Goal: Task Accomplishment & Management: Manage account settings

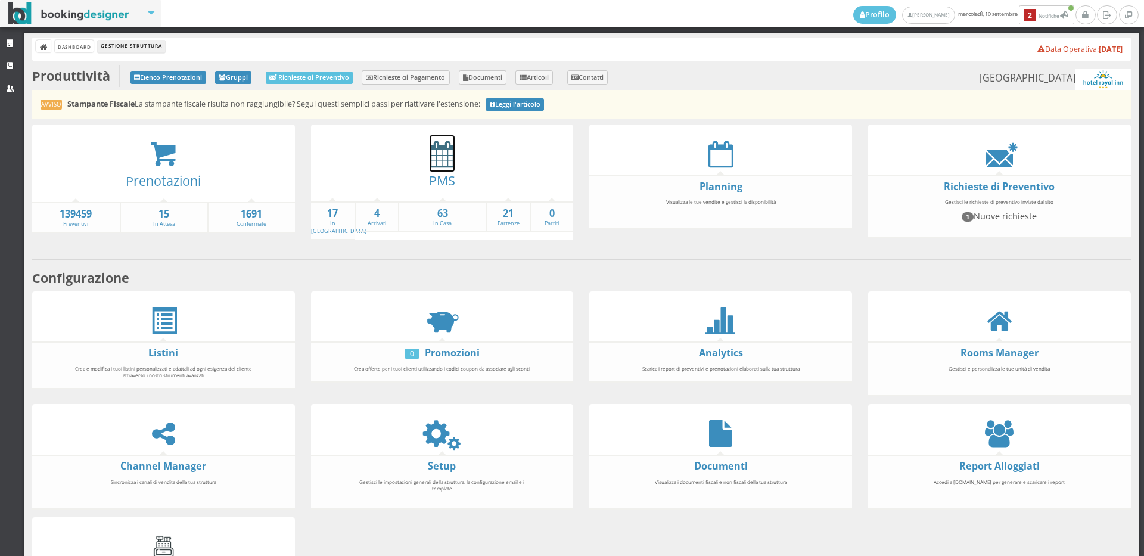
click at [440, 165] on icon at bounding box center [442, 154] width 25 height 27
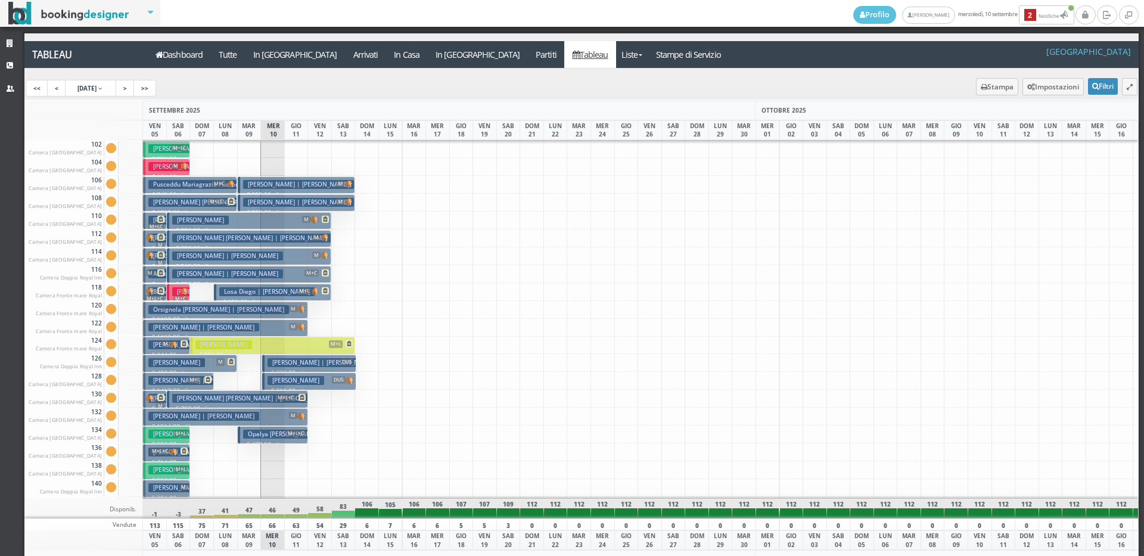
click at [281, 53] on a=pms-arrival-reservations"] "In Arrivo" at bounding box center [295, 54] width 100 height 27
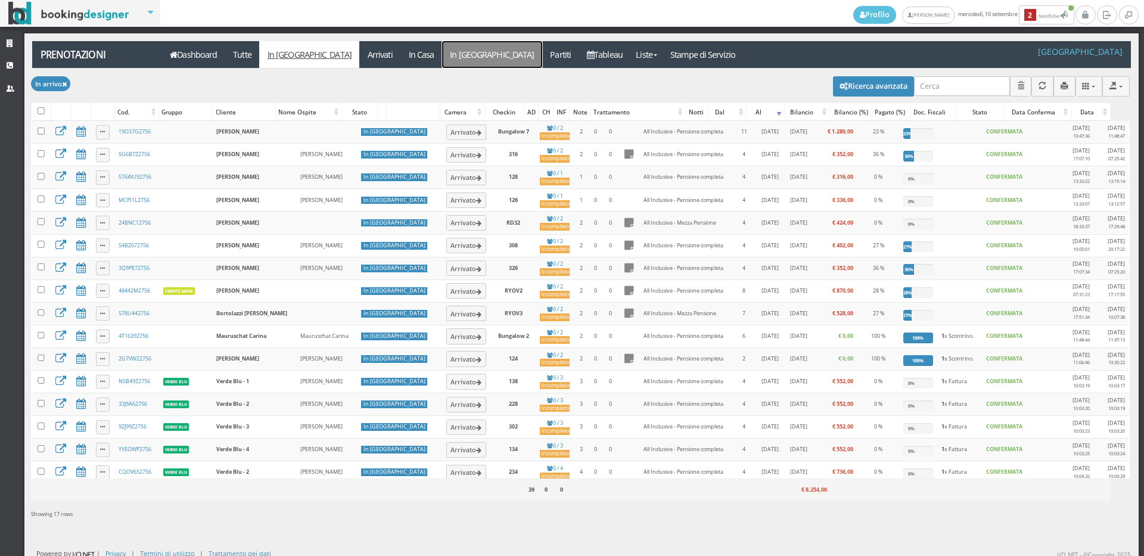
click at [442, 59] on link "In Partenza" at bounding box center [492, 54] width 100 height 27
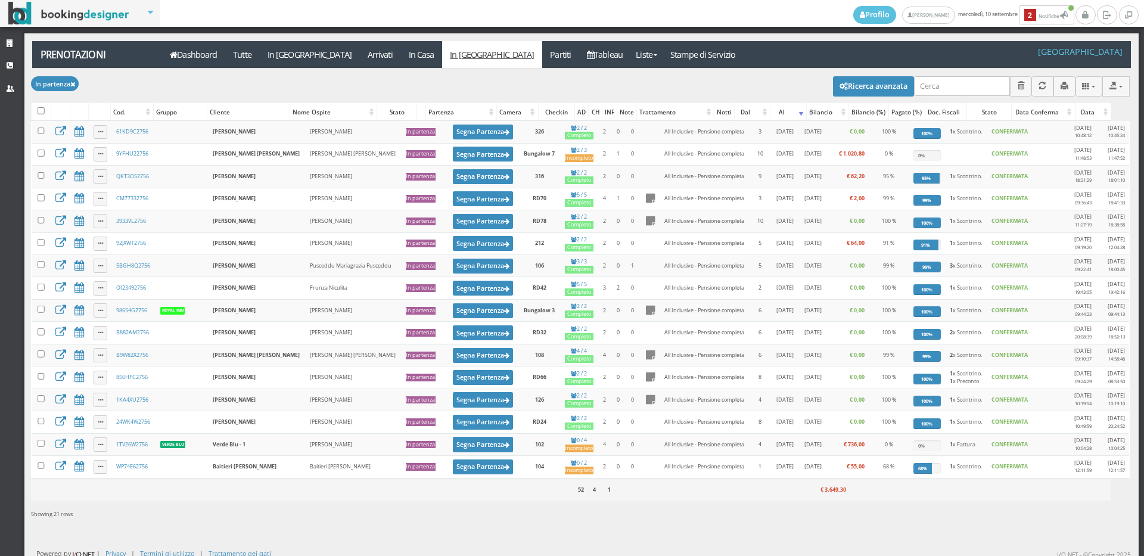
select select
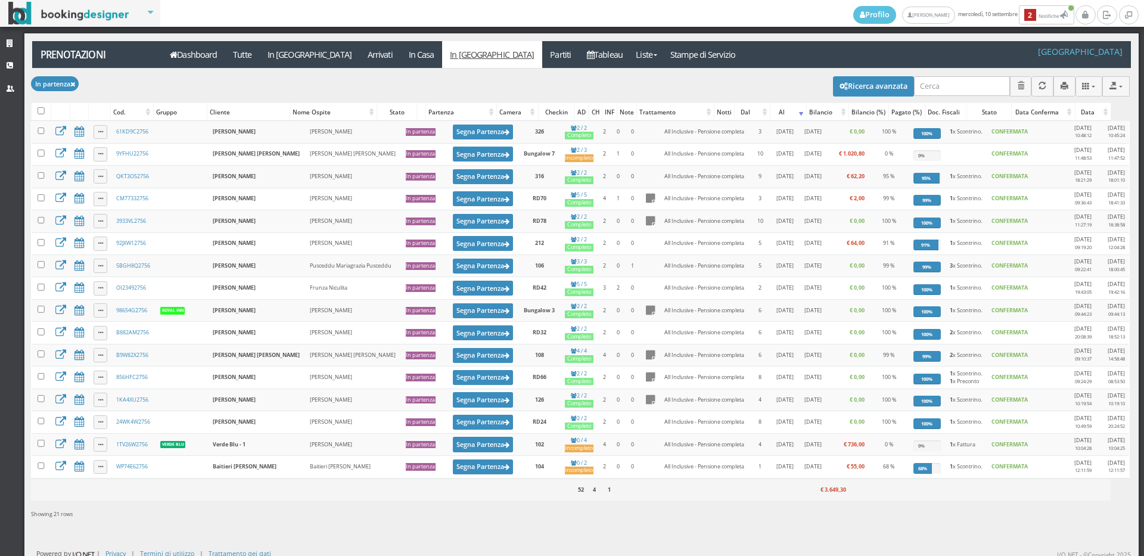
select select
drag, startPoint x: 871, startPoint y: 87, endPoint x: 874, endPoint y: 100, distance: 12.9
click at [872, 94] on button "Ricerca avanzata" at bounding box center [873, 86] width 81 height 20
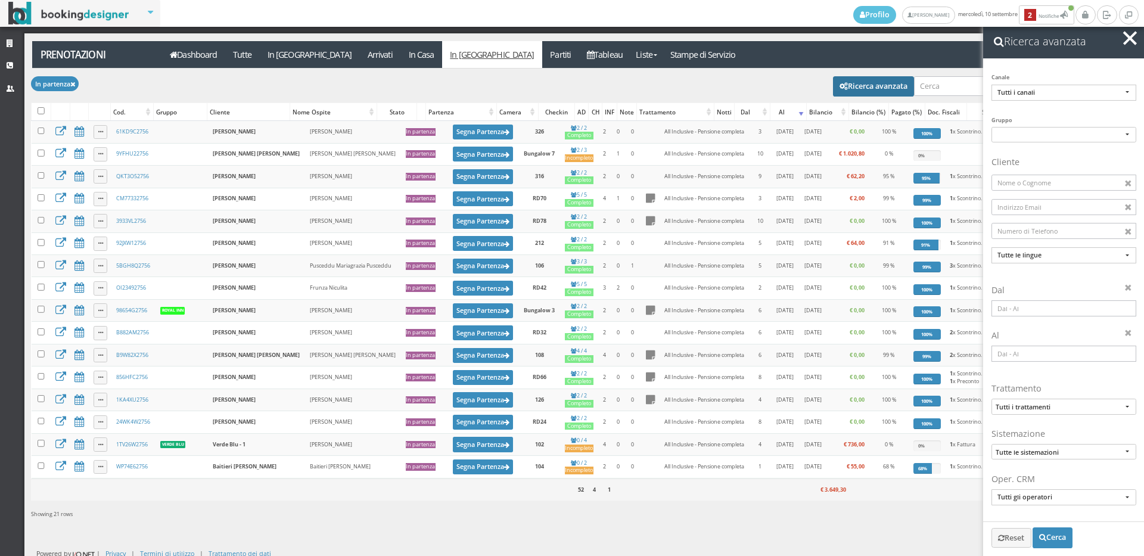
click at [1016, 358] on input at bounding box center [1064, 354] width 145 height 16
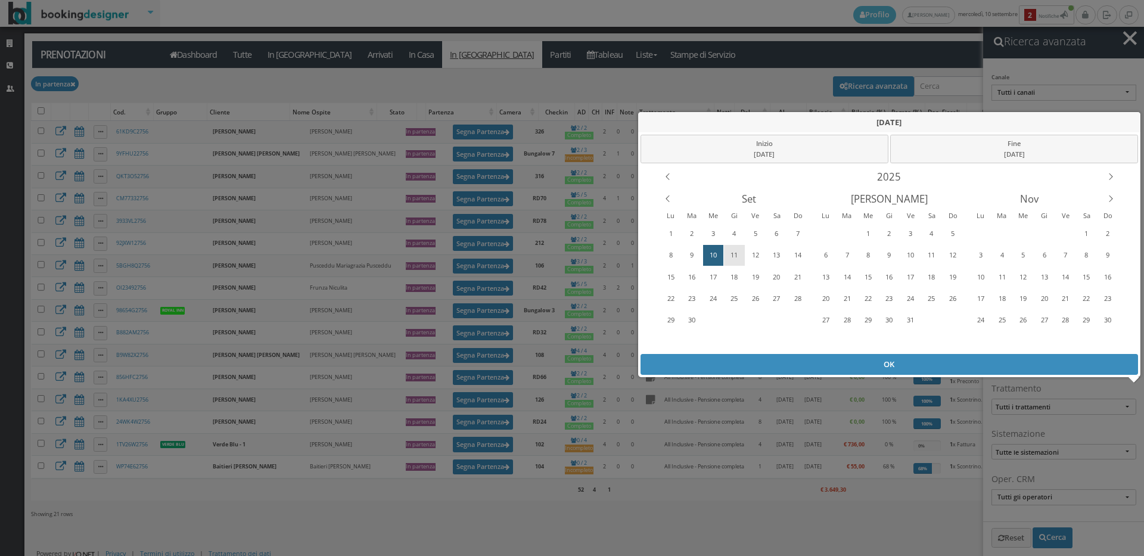
click at [731, 255] on div "11" at bounding box center [734, 255] width 18 height 19
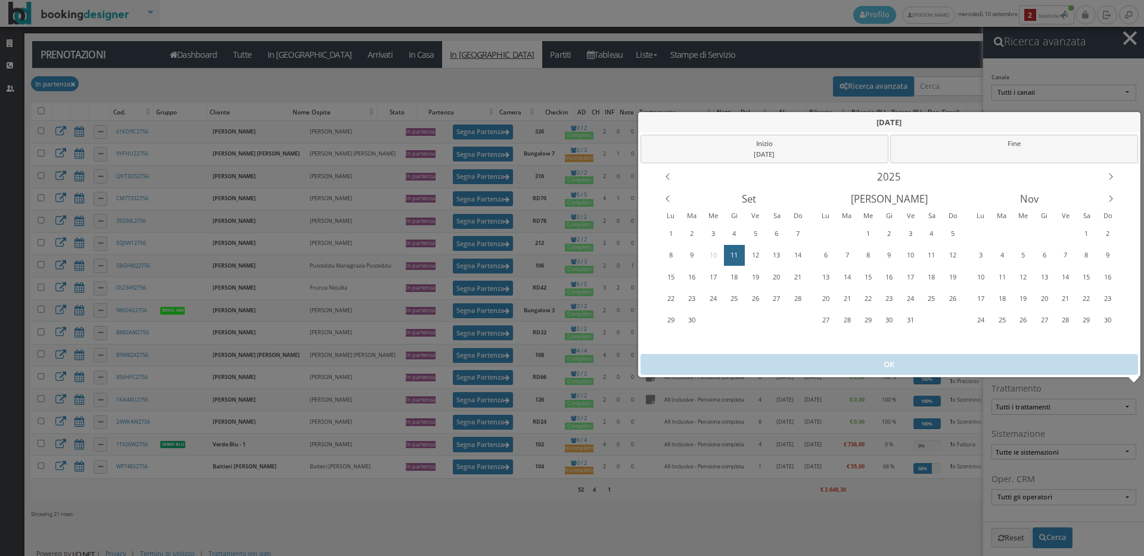
click at [731, 255] on div "11" at bounding box center [734, 255] width 18 height 19
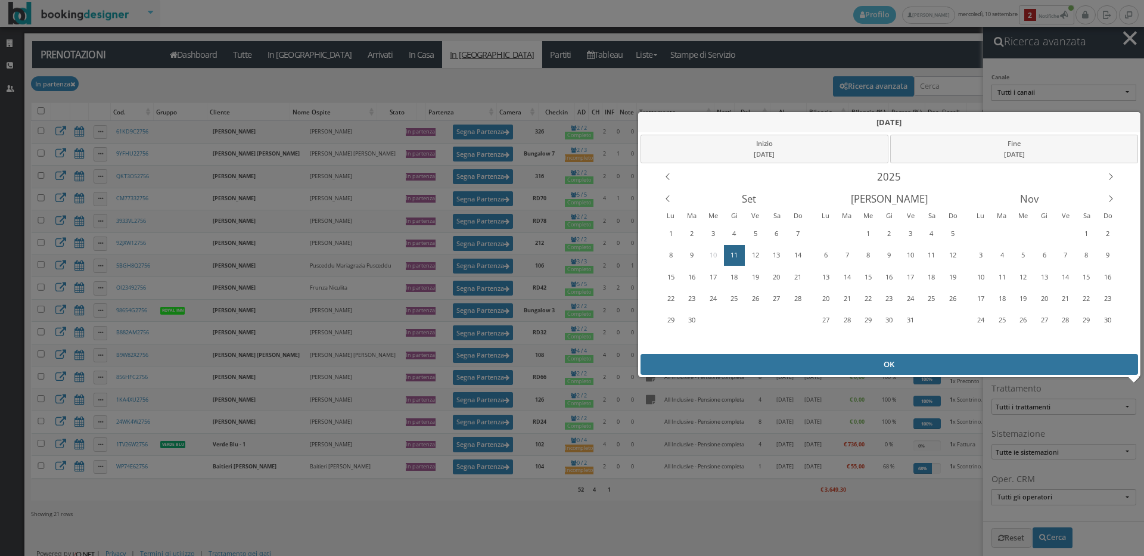
click at [768, 362] on div "OK" at bounding box center [890, 364] width 498 height 21
type input "11/09/2025 - 11/09/2025"
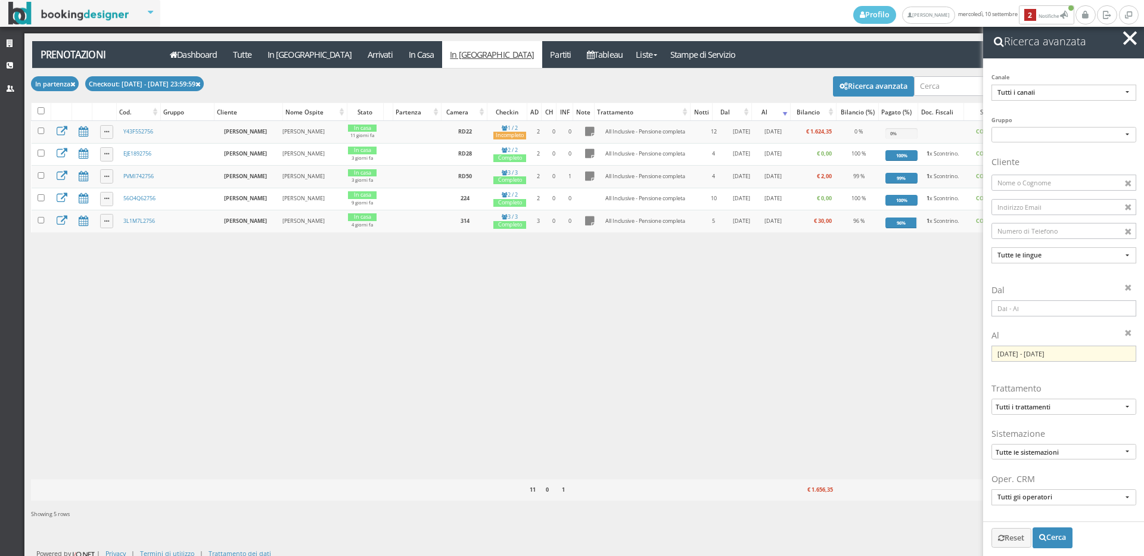
click at [1136, 39] on button "button" at bounding box center [1130, 38] width 17 height 17
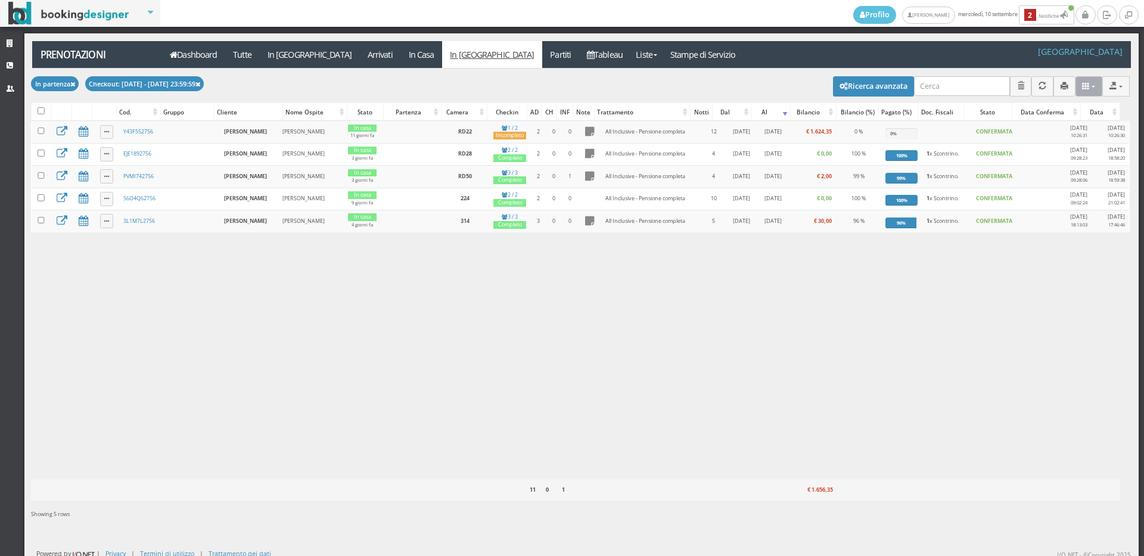
click at [1076, 88] on button at bounding box center [1089, 86] width 27 height 20
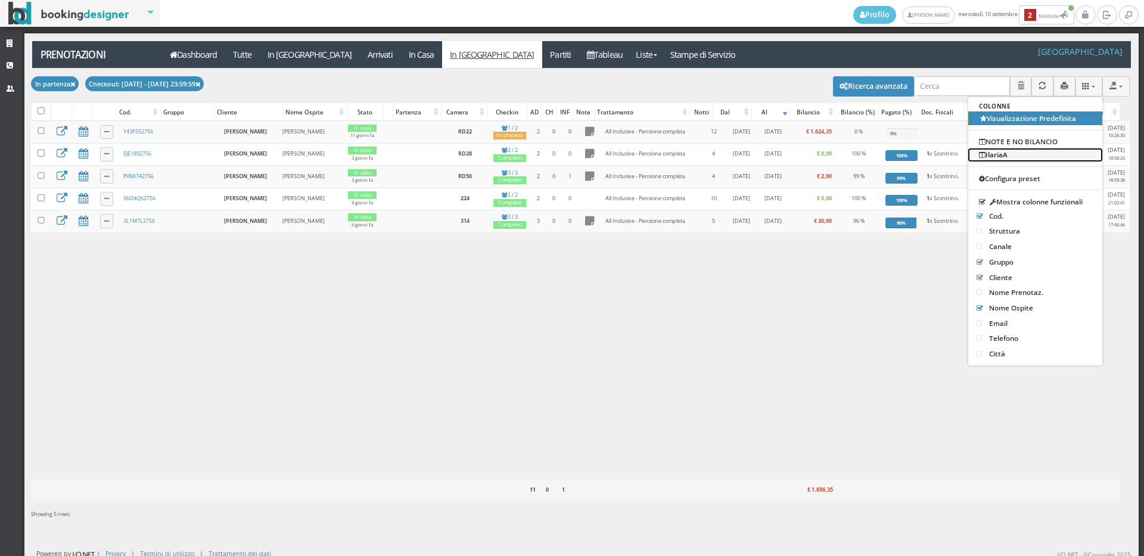
click at [1043, 156] on link "IlariaA" at bounding box center [1036, 154] width 134 height 13
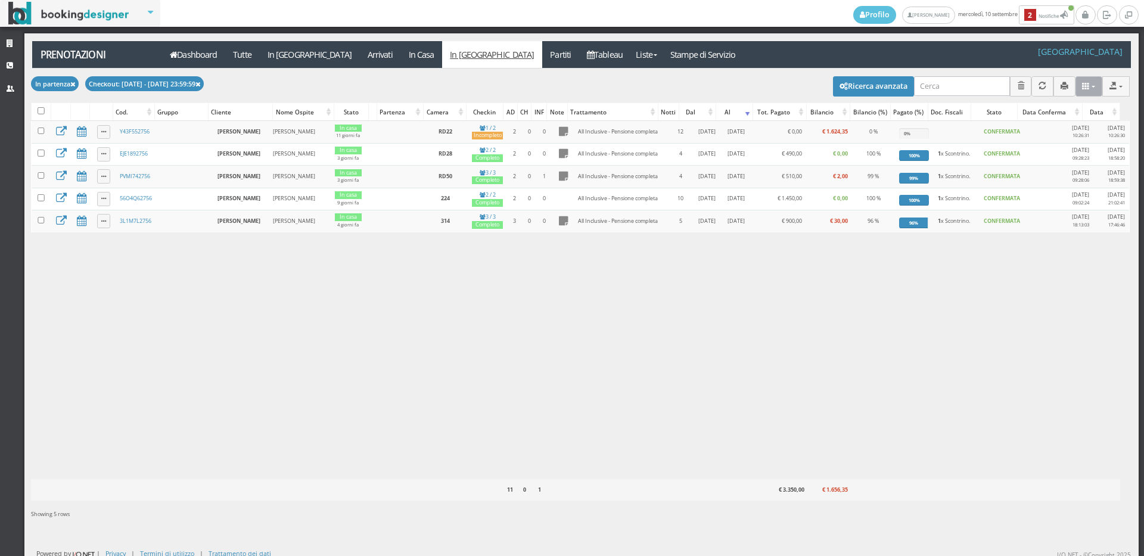
click at [1082, 86] on icon at bounding box center [1086, 86] width 8 height 8
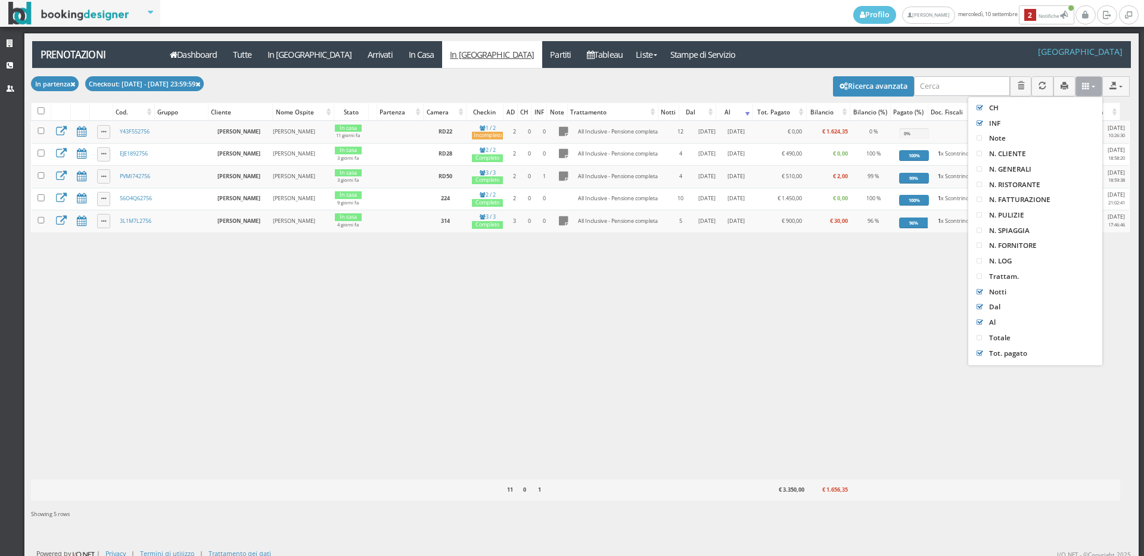
scroll to position [489, 0]
click at [1038, 175] on link "N. FATTURAZIONE" at bounding box center [1036, 173] width 134 height 15
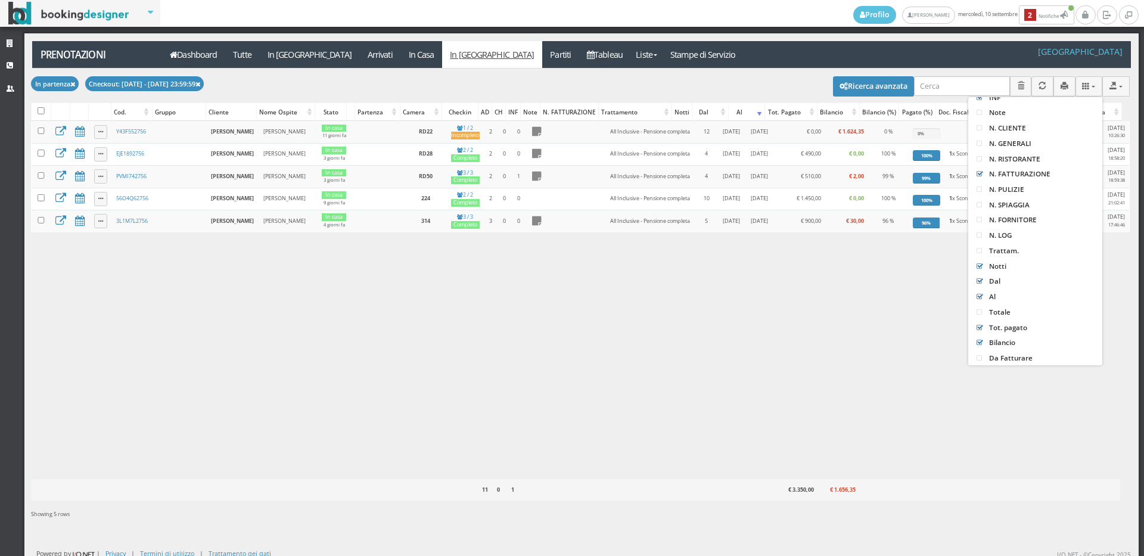
click at [793, 302] on div "Caricamento in corso Cod. Gruppo Cliente Nome Ospite Stato Partenza Camera Chec…" at bounding box center [580, 300] width 1099 height 358
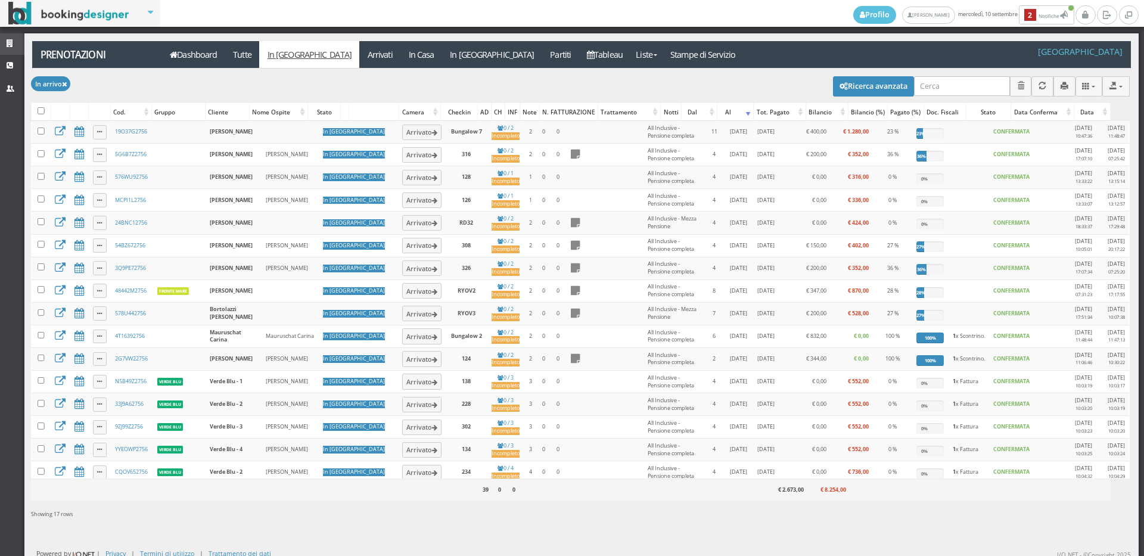
click at [0, 45] on link "Strutture" at bounding box center [12, 43] width 24 height 21
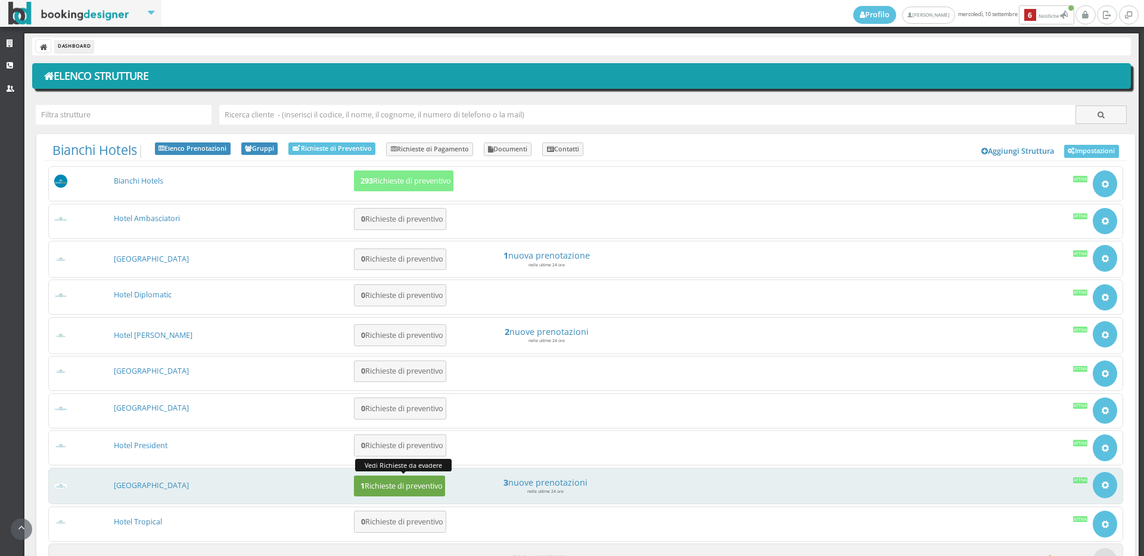
click at [389, 476] on button "1 Richieste di preventivo" at bounding box center [399, 486] width 91 height 21
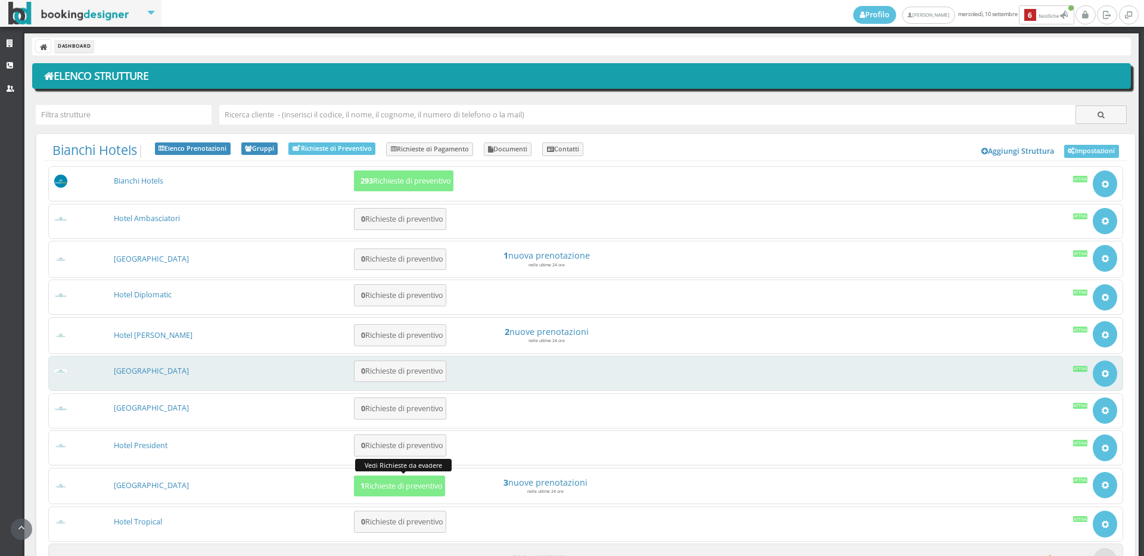
scroll to position [103, 0]
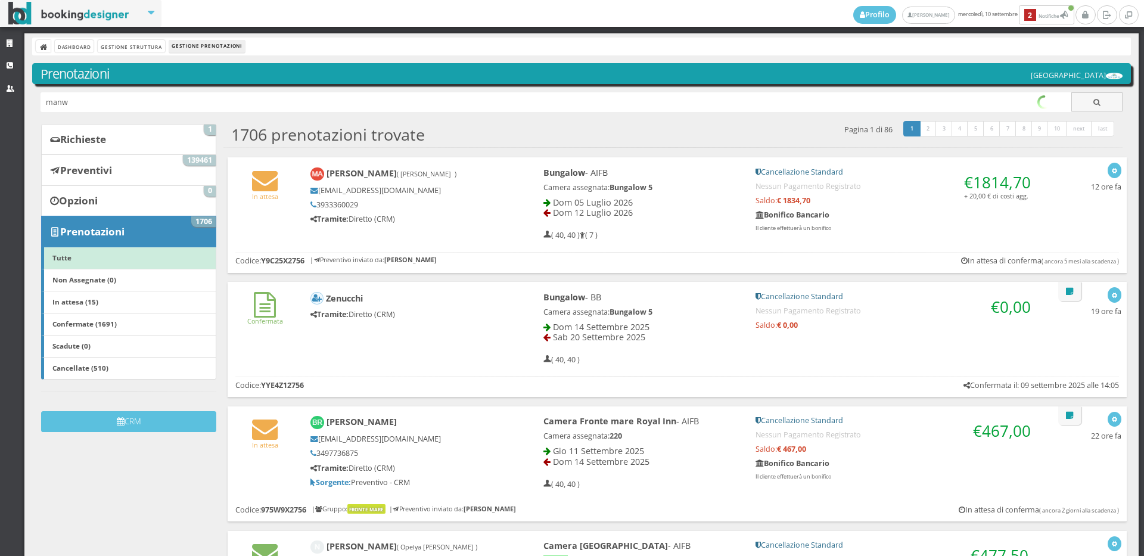
type input "manw"
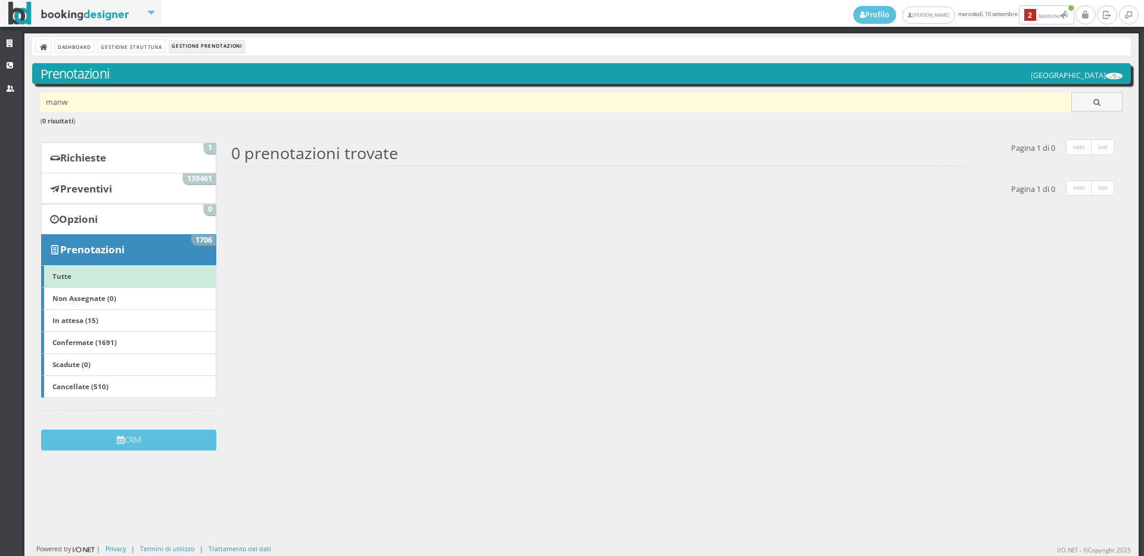
drag, startPoint x: 79, startPoint y: 97, endPoint x: 58, endPoint y: 100, distance: 21.1
click at [58, 100] on input "manw" at bounding box center [557, 102] width 1032 height 20
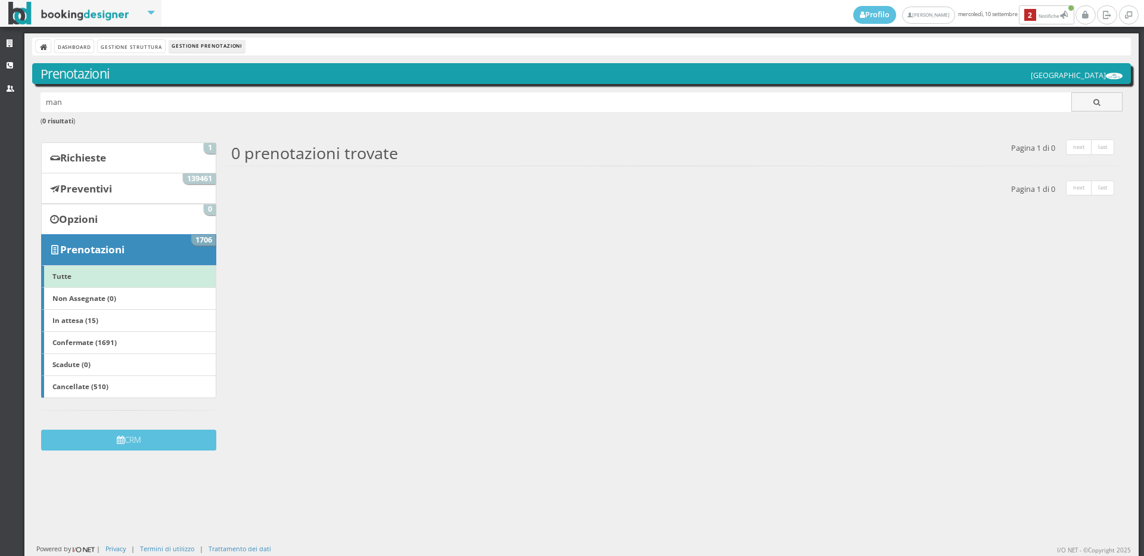
type input "man"
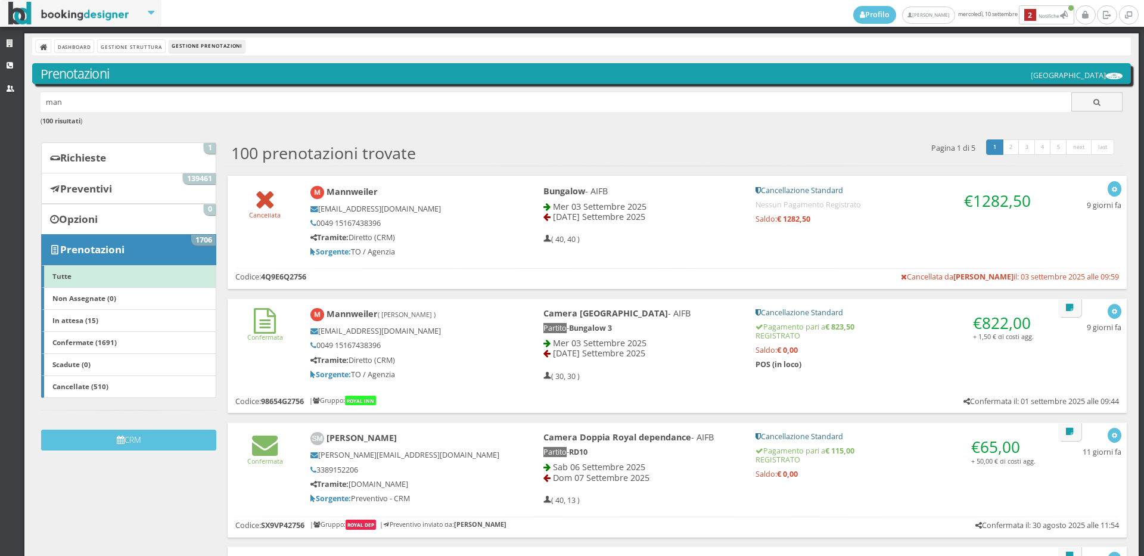
copy b "Mannweiler"
drag, startPoint x: 394, startPoint y: 191, endPoint x: 323, endPoint y: 194, distance: 71.0
click at [323, 194] on h4 "Mannweiler" at bounding box center [407, 193] width 193 height 14
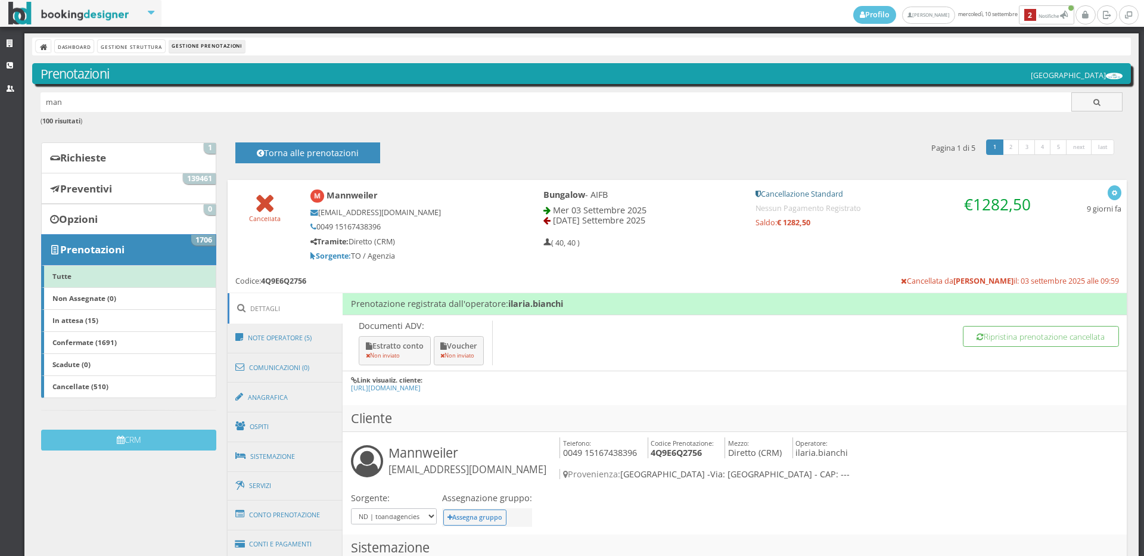
click at [35, 98] on div "man ( 100 risultati )" at bounding box center [581, 115] width 1099 height 46
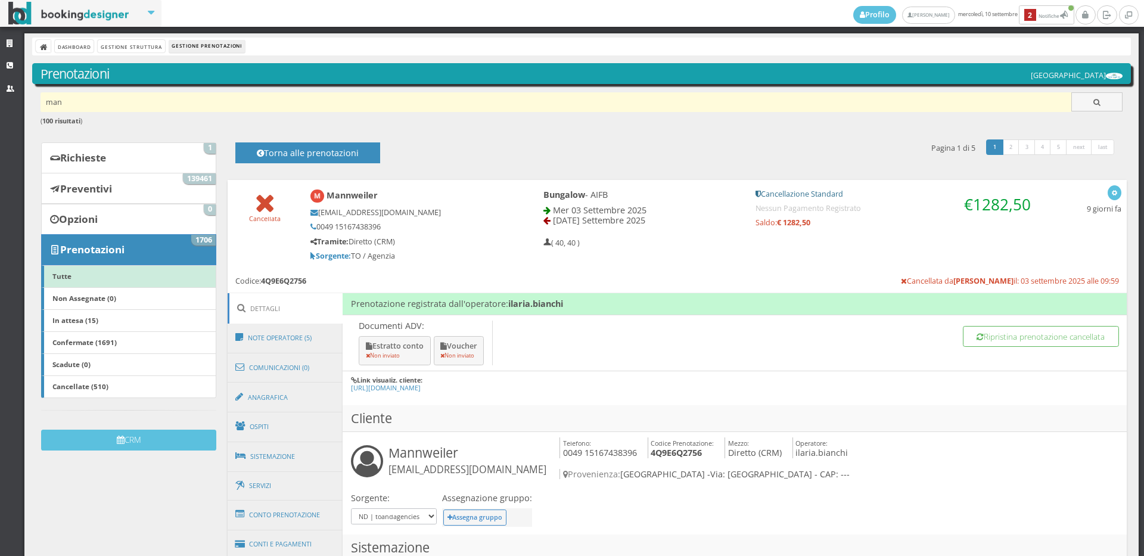
paste input "Mannweiler"
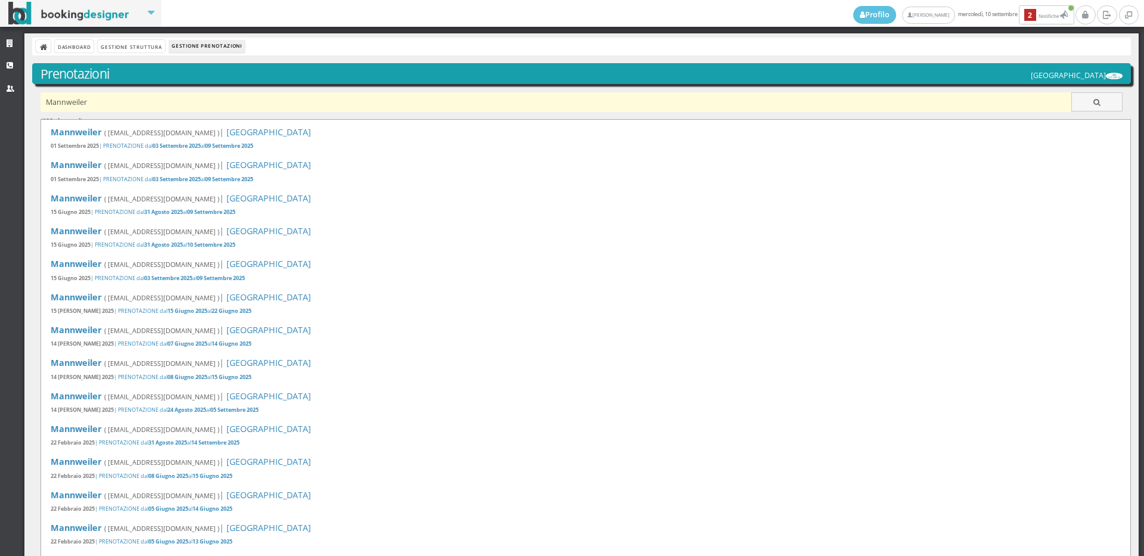
type input "Mannweiler"
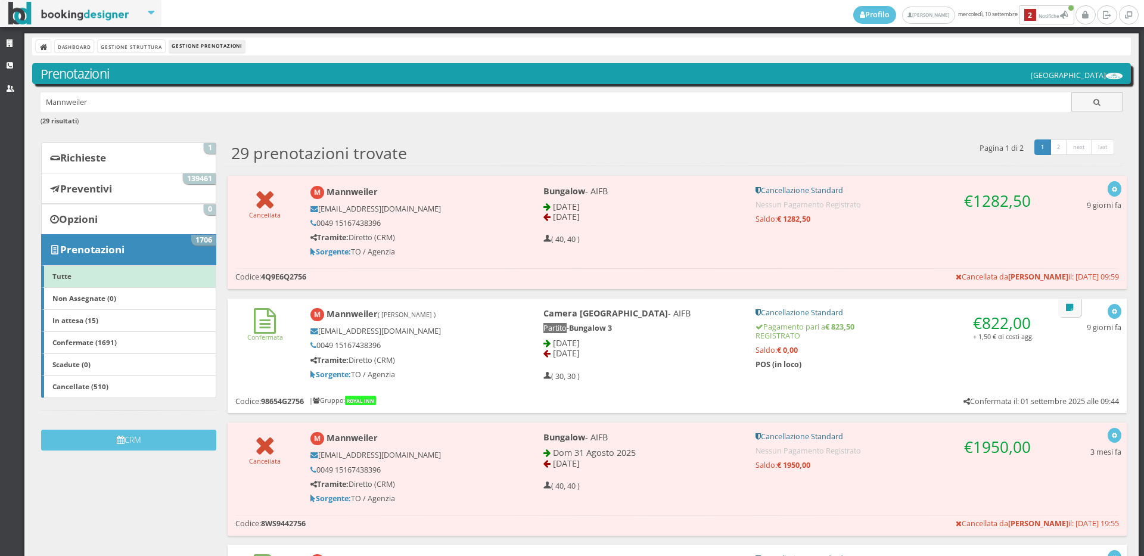
drag, startPoint x: 110, startPoint y: 104, endPoint x: 7, endPoint y: 108, distance: 102.6
click at [7, 108] on div "Strutture CRM Utenti Dashboard Gestione Struttura Gestione Prenotazioni Prenota…" at bounding box center [572, 294] width 1144 height 523
type input "cavazzuti"
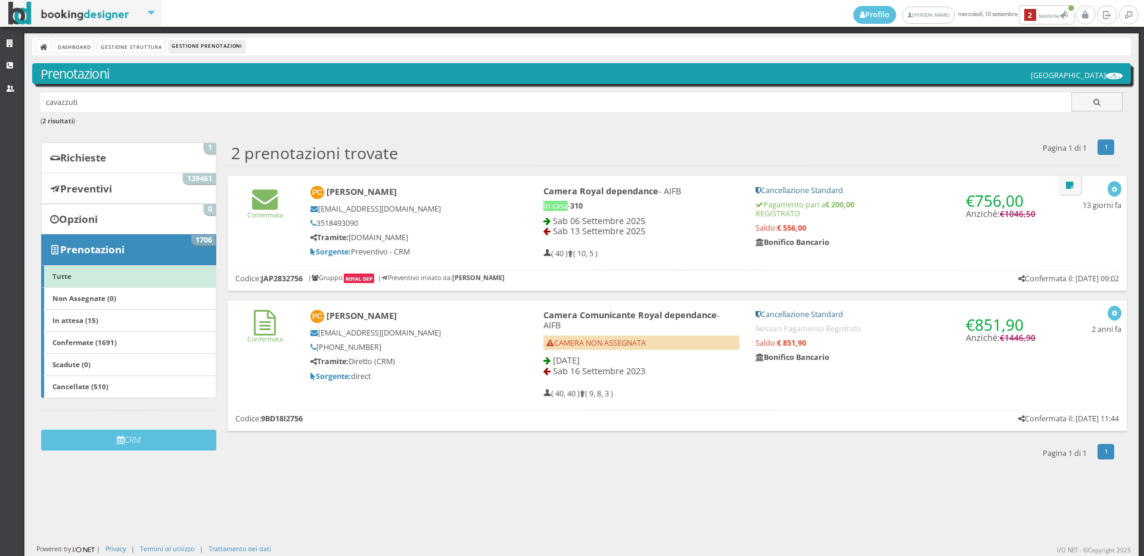
click at [275, 223] on div "Confermata" at bounding box center [265, 203] width 75 height 44
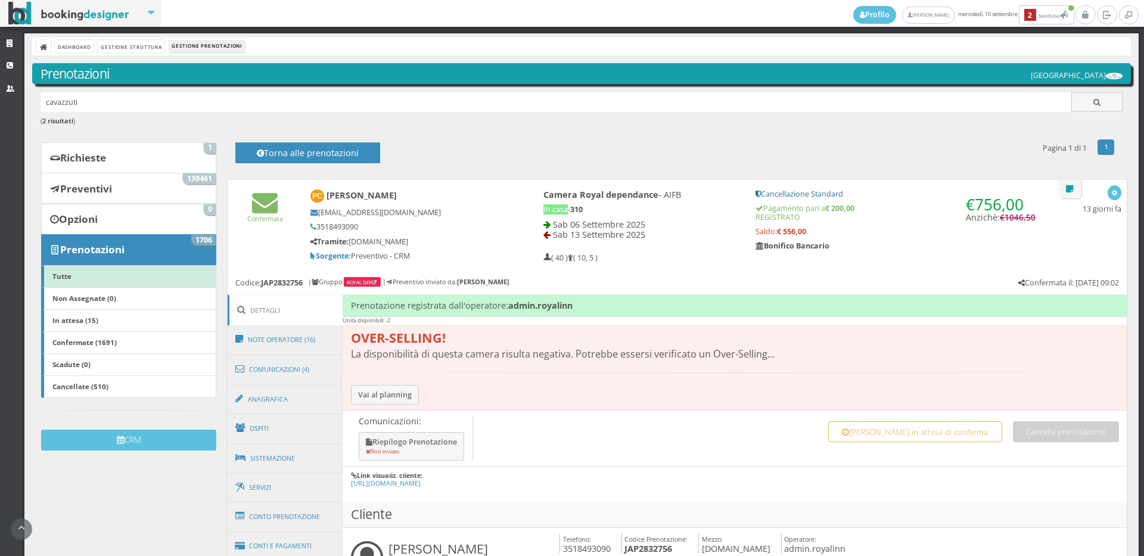
scroll to position [198, 0]
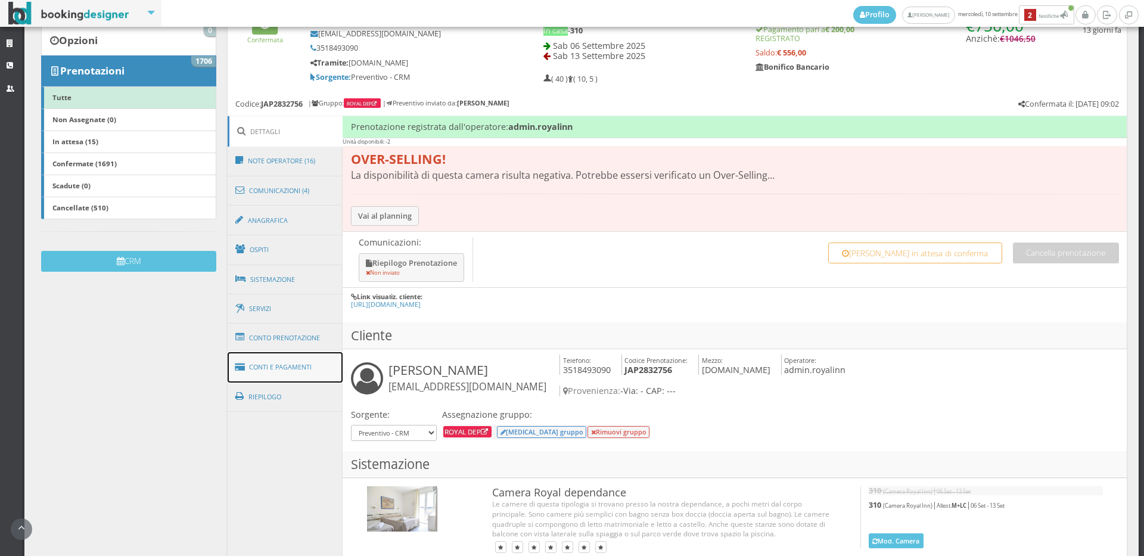
click at [288, 370] on link "Conti e Pagamenti" at bounding box center [286, 367] width 116 height 30
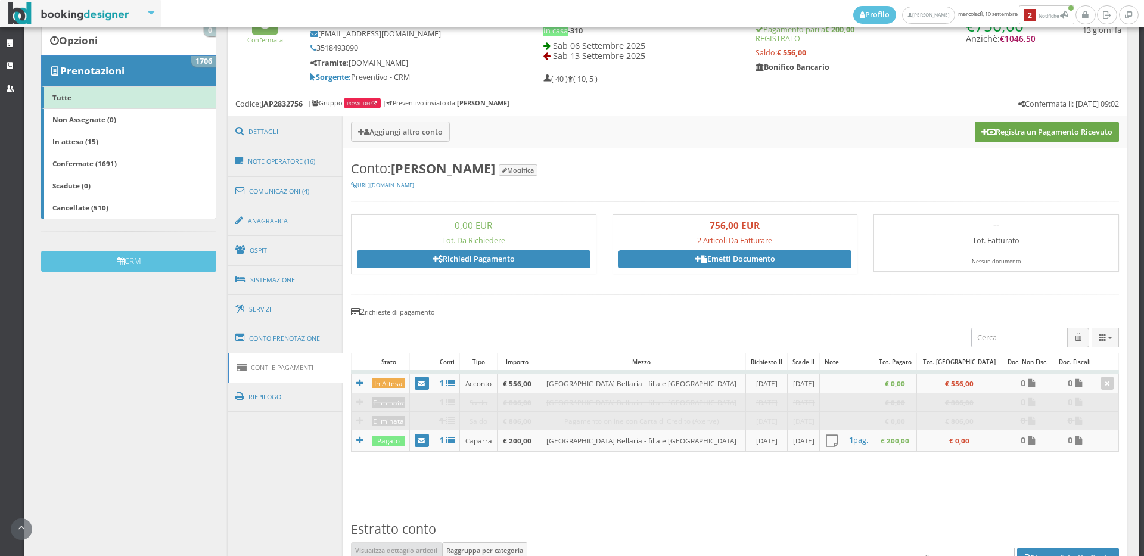
click at [1087, 126] on button "Registra un Pagamento Ricevuto" at bounding box center [1047, 132] width 144 height 20
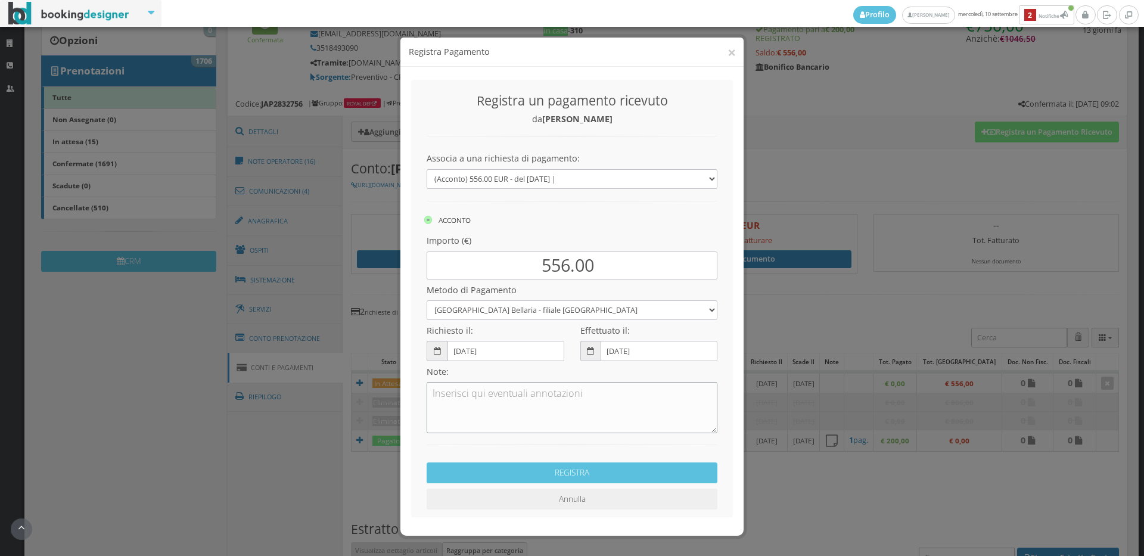
click at [534, 403] on textarea at bounding box center [572, 407] width 291 height 51
paste textarea "05/09/2025 556,00 Ordinante: PAOLA CAVAZZUTI Causale: BONIFICO VS. FAVORE CAPAR…"
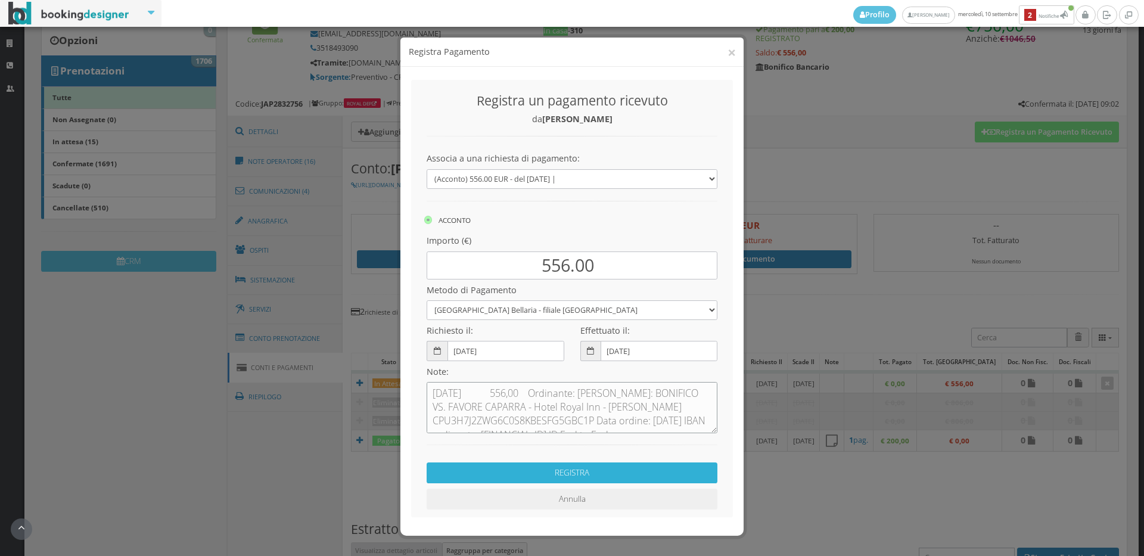
type textarea "05/09/2025 556,00 Ordinante: PAOLA CAVAZZUTI Causale: BONIFICO VS. FAVORE CAPAR…"
click at [615, 476] on button "REGISTRA" at bounding box center [572, 473] width 291 height 21
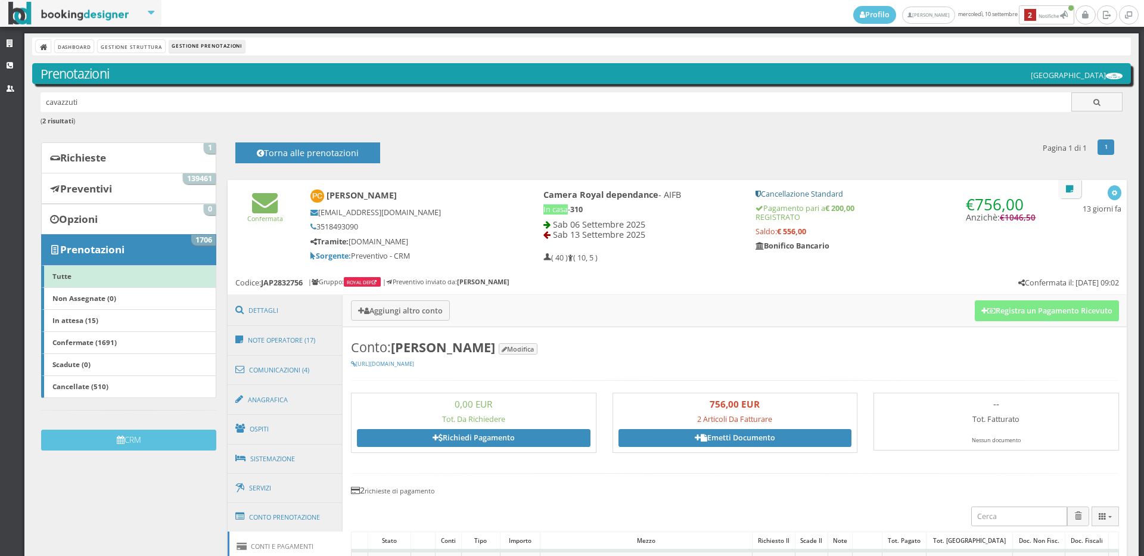
drag, startPoint x: 102, startPoint y: 103, endPoint x: 32, endPoint y: 107, distance: 69.8
click at [32, 107] on div "cavazzuti ( 2 risultati )" at bounding box center [581, 115] width 1099 height 46
type input "croci"
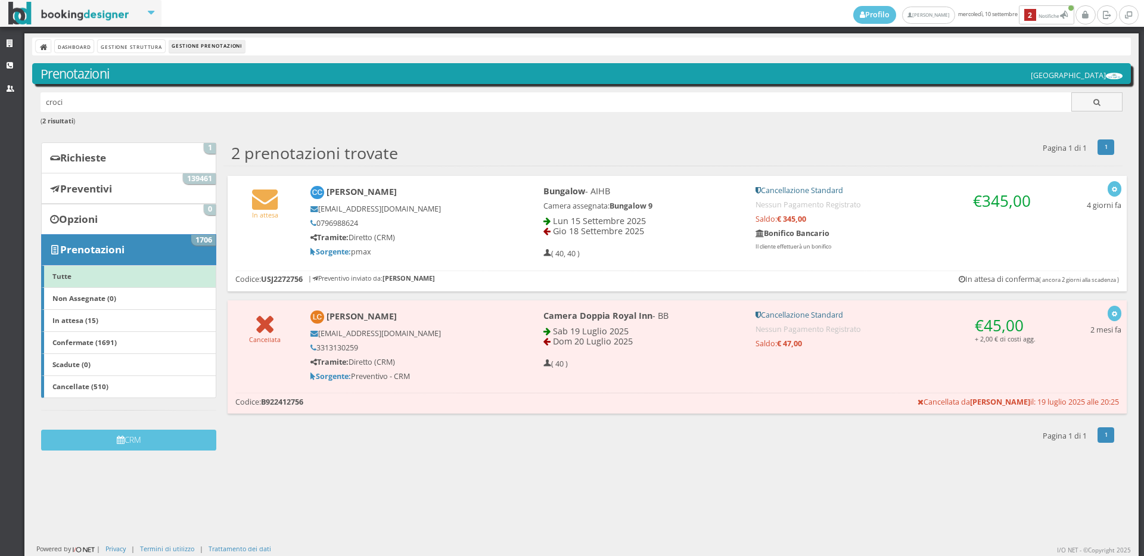
click at [232, 206] on div "In attesa" at bounding box center [265, 203] width 75 height 44
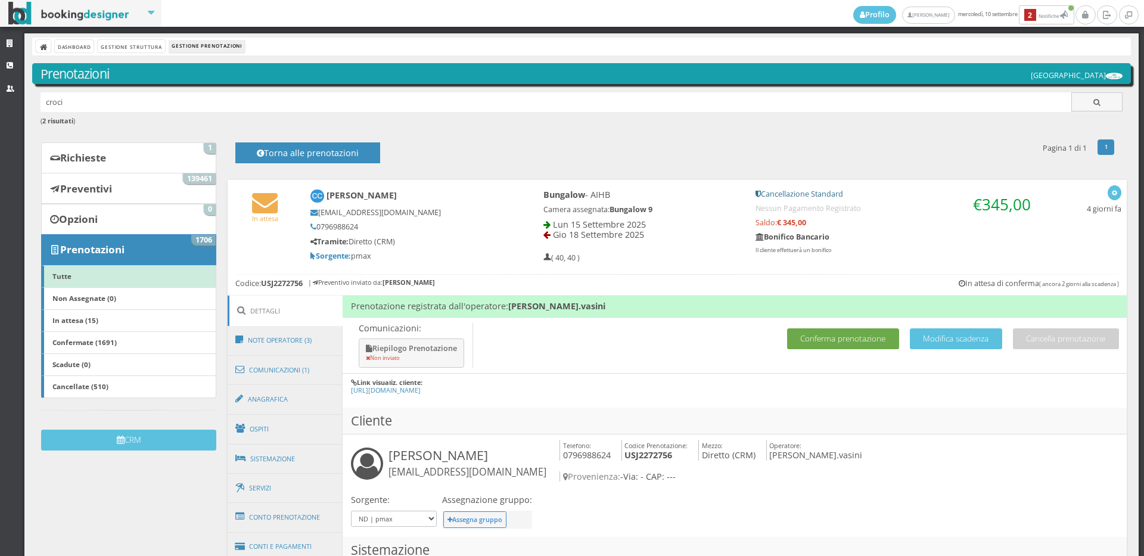
click at [795, 342] on button "Conferma prenotazione" at bounding box center [843, 338] width 112 height 21
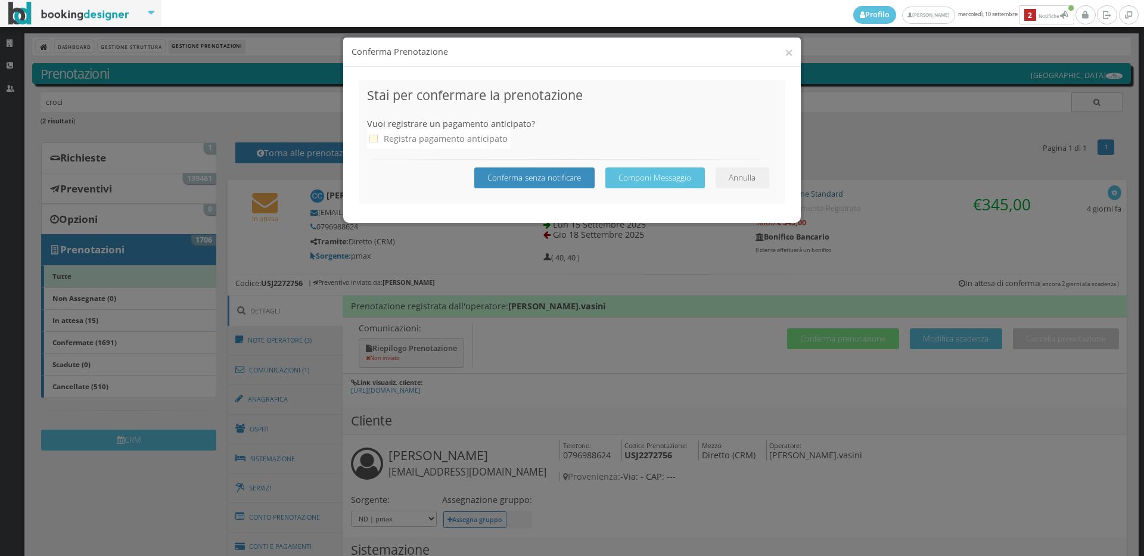
click at [373, 137] on icon at bounding box center [374, 139] width 8 height 8
checkbox input "true"
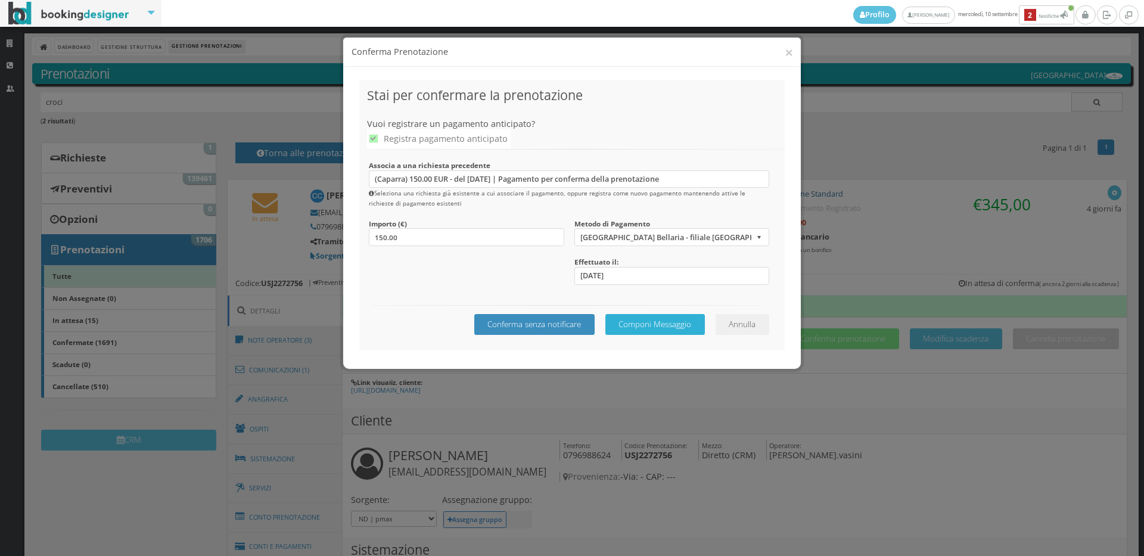
click at [689, 324] on button "Componi Messaggio" at bounding box center [656, 324] width 100 height 21
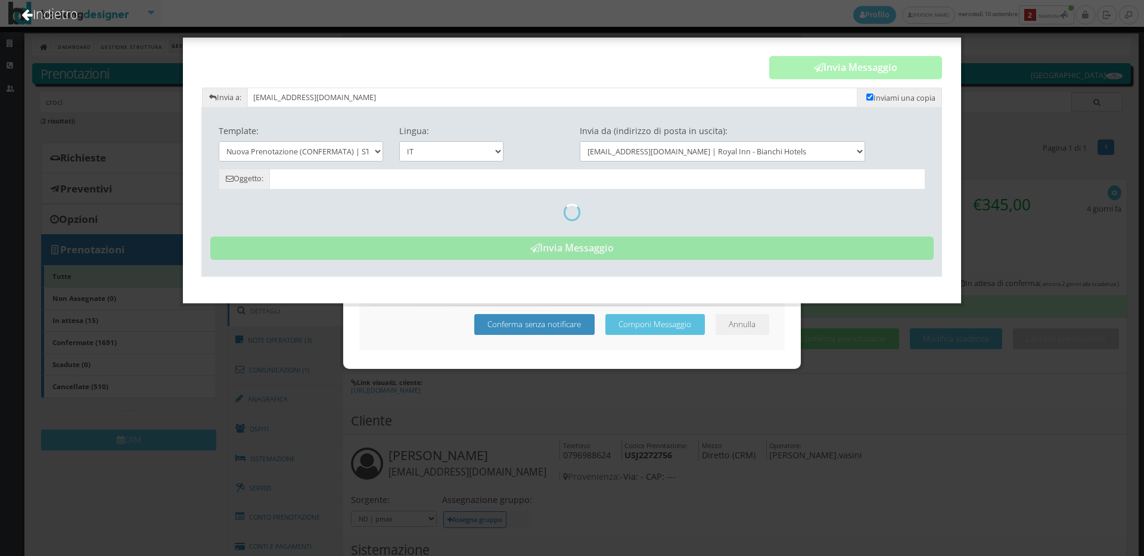
type input "Prenotazione Confermata - Hotel Royal Inn - Cinzia Croci"
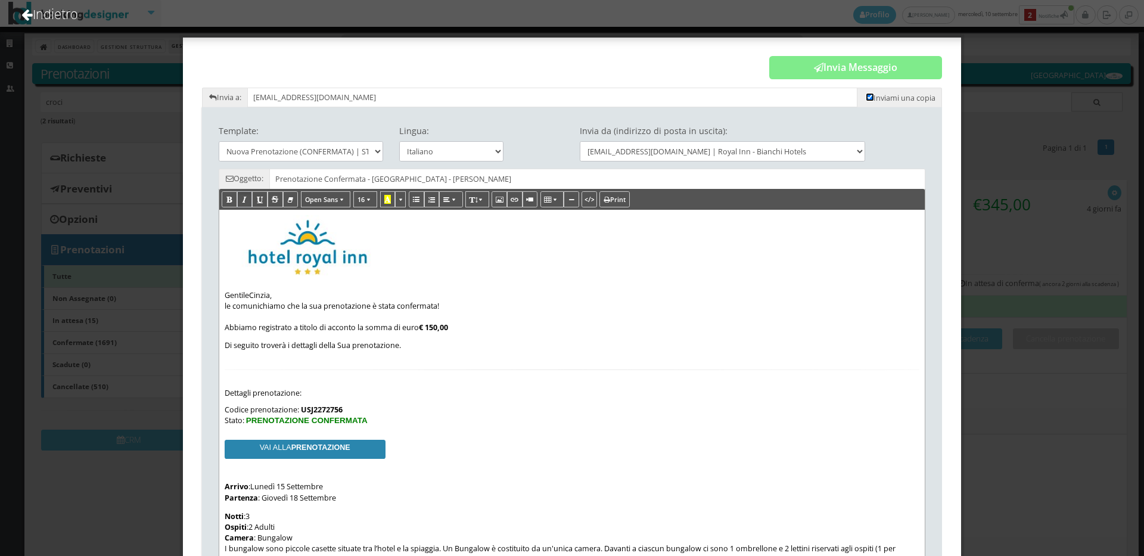
click at [867, 98] on input "checkbox" at bounding box center [870, 97] width 7 height 7
checkbox input "false"
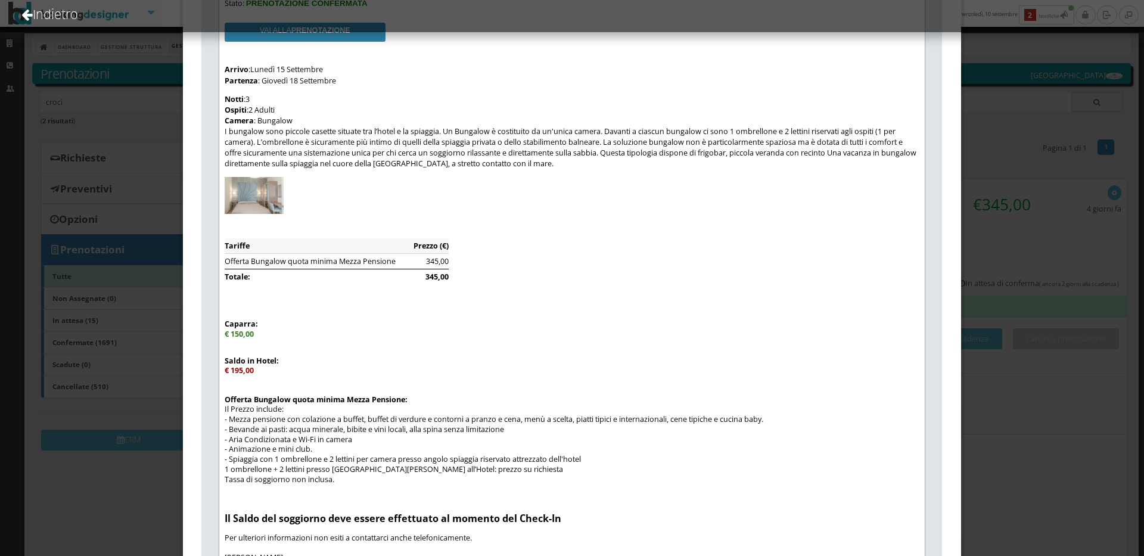
scroll to position [633, 0]
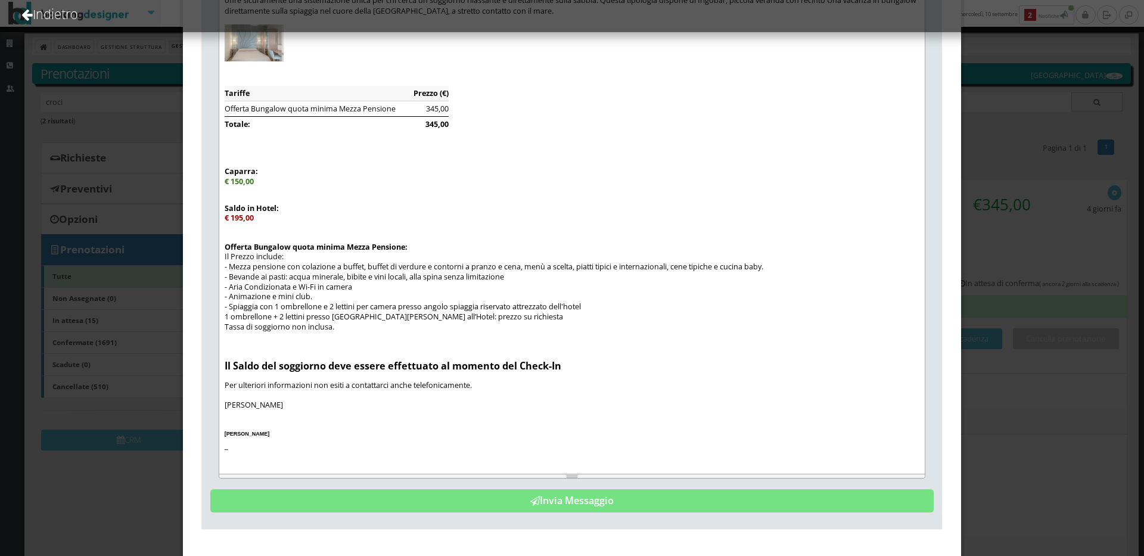
click at [288, 336] on div "Offerta Bungalow quota minima Mezza Pensione: Il Prezzo include: - Mezza pensio…" at bounding box center [573, 297] width 696 height 109
click at [288, 346] on div "Offerta Bungalow quota minima Mezza Pensione: Il Prezzo include: - Mezza pensio…" at bounding box center [573, 297] width 696 height 109
paste div
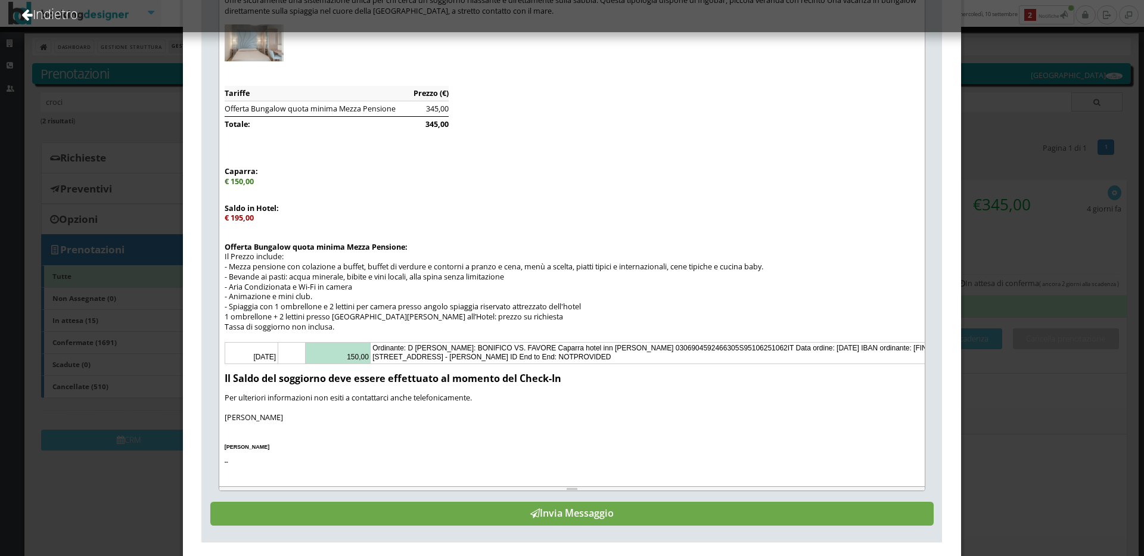
click at [505, 526] on button "Invia Messaggio" at bounding box center [572, 514] width 724 height 24
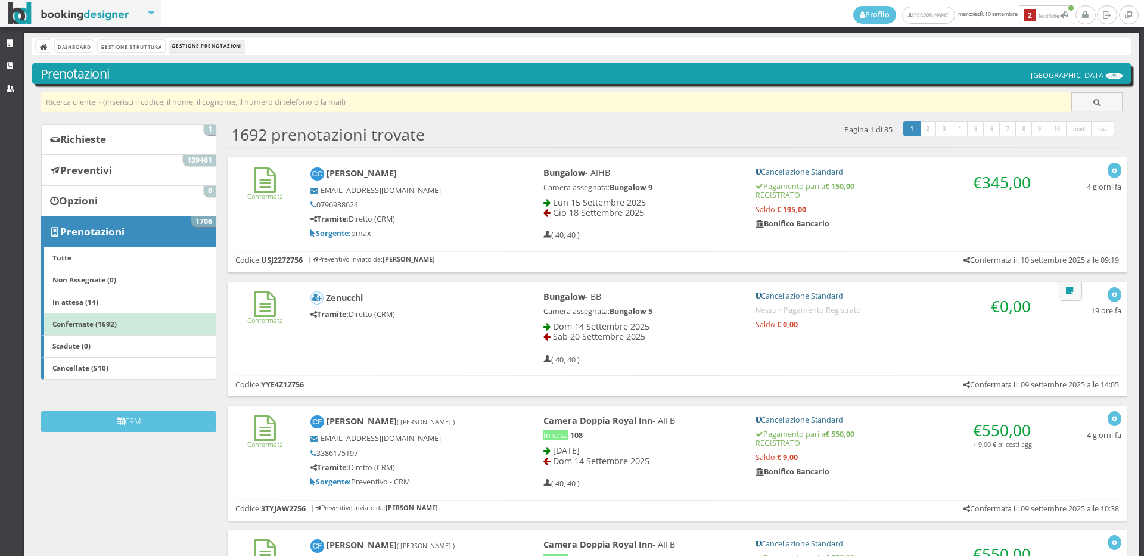
click at [142, 109] on input "text" at bounding box center [557, 102] width 1032 height 20
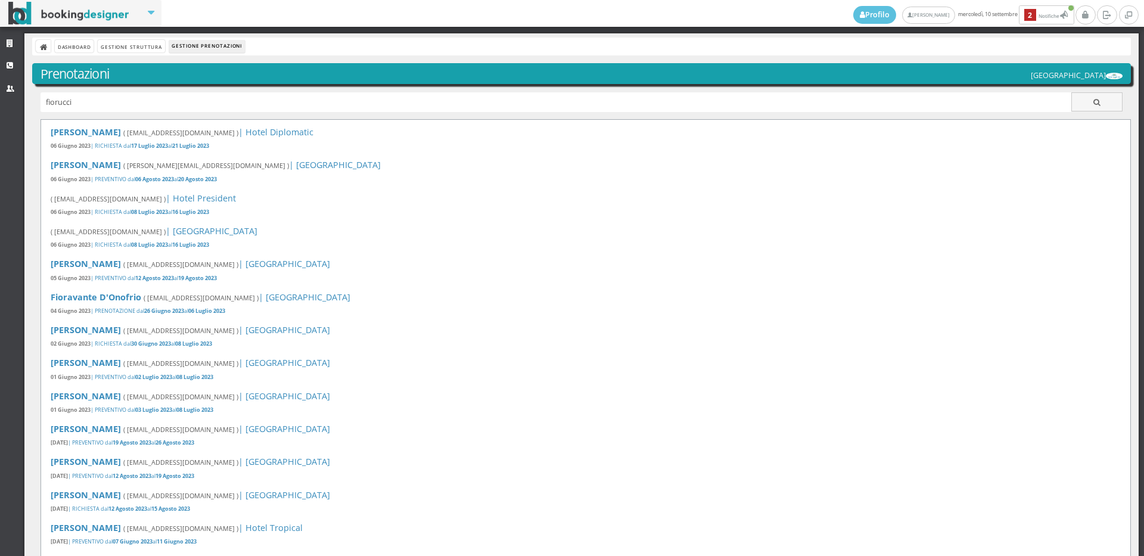
type input "fiorucci"
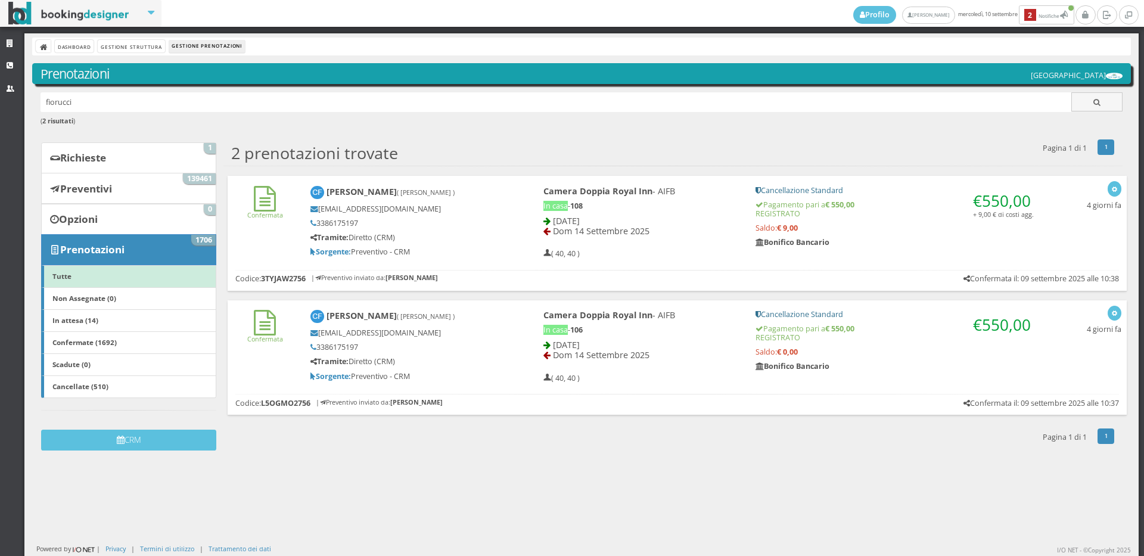
click at [294, 231] on div "Confermata [PERSON_NAME] ( [PERSON_NAME] ) [EMAIL_ADDRESS][DOMAIN_NAME] 3386175…" at bounding box center [677, 220] width 899 height 88
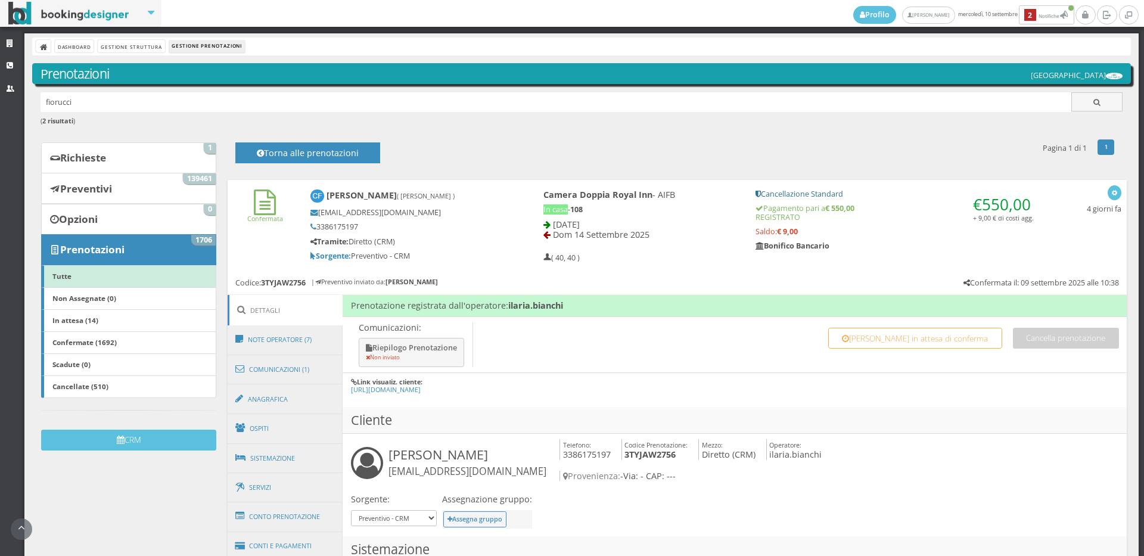
scroll to position [198, 0]
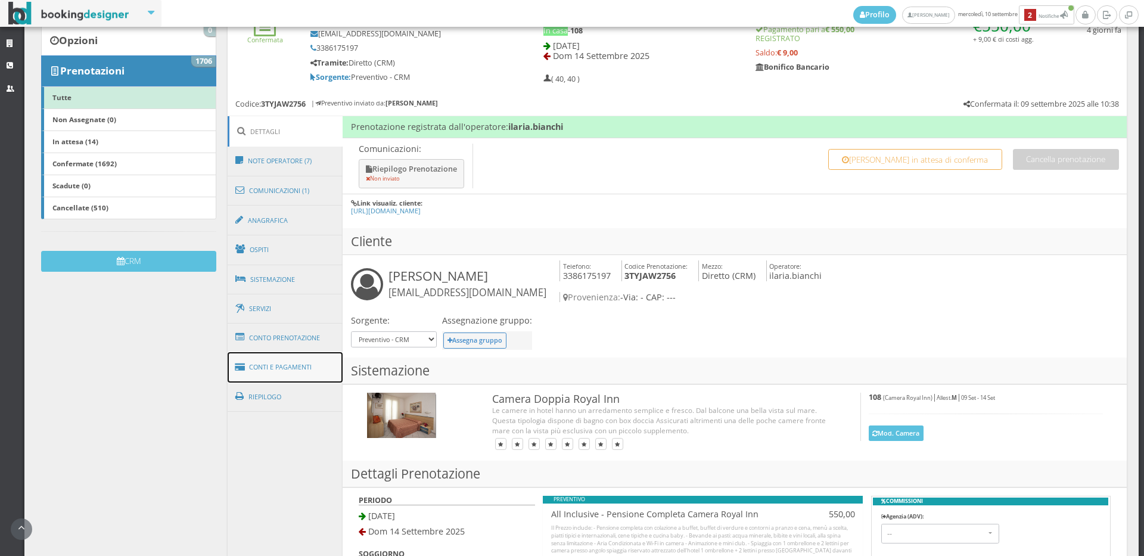
click at [268, 375] on link "Conti e Pagamenti" at bounding box center [286, 367] width 116 height 30
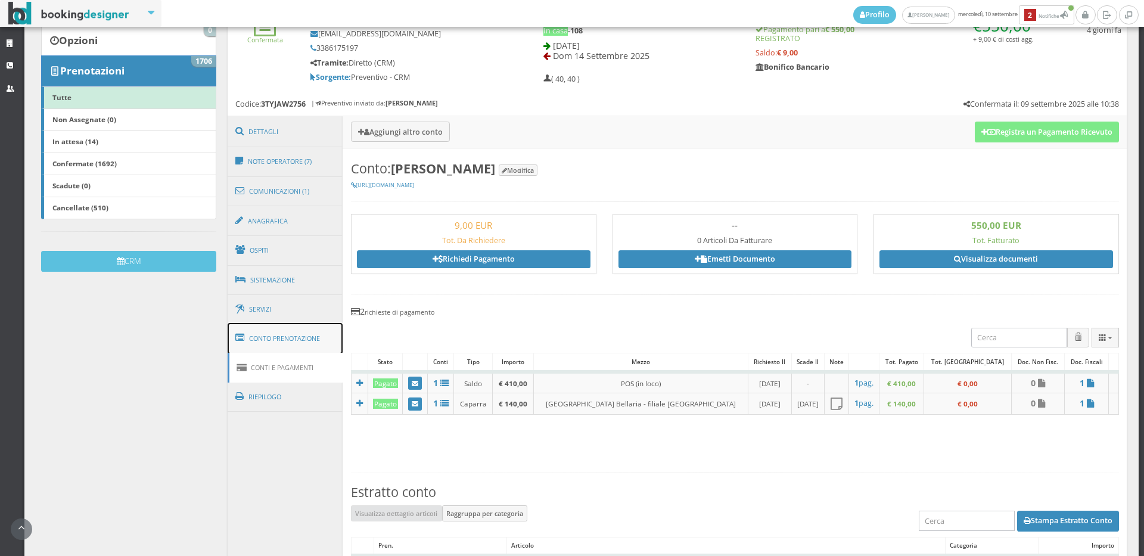
click at [278, 340] on link "Conto Prenotazione" at bounding box center [286, 338] width 116 height 31
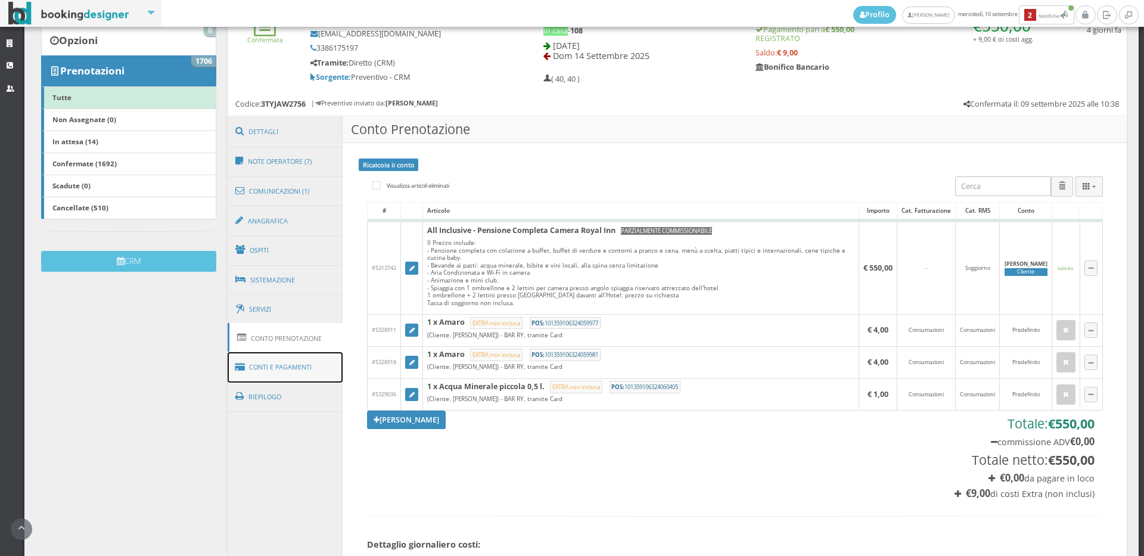
click at [284, 364] on link "Conti e Pagamenti" at bounding box center [286, 367] width 116 height 30
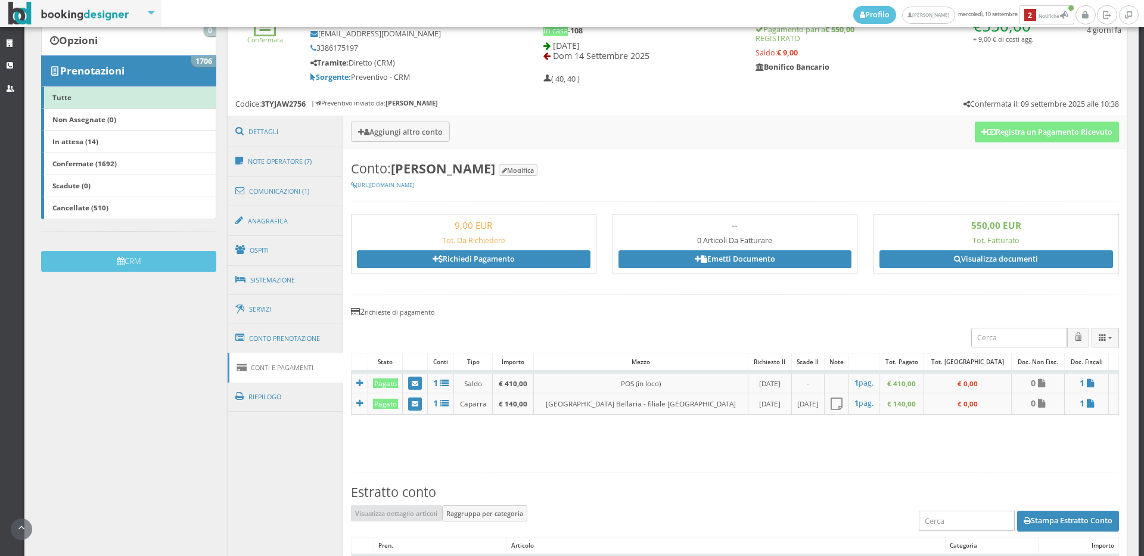
scroll to position [0, 0]
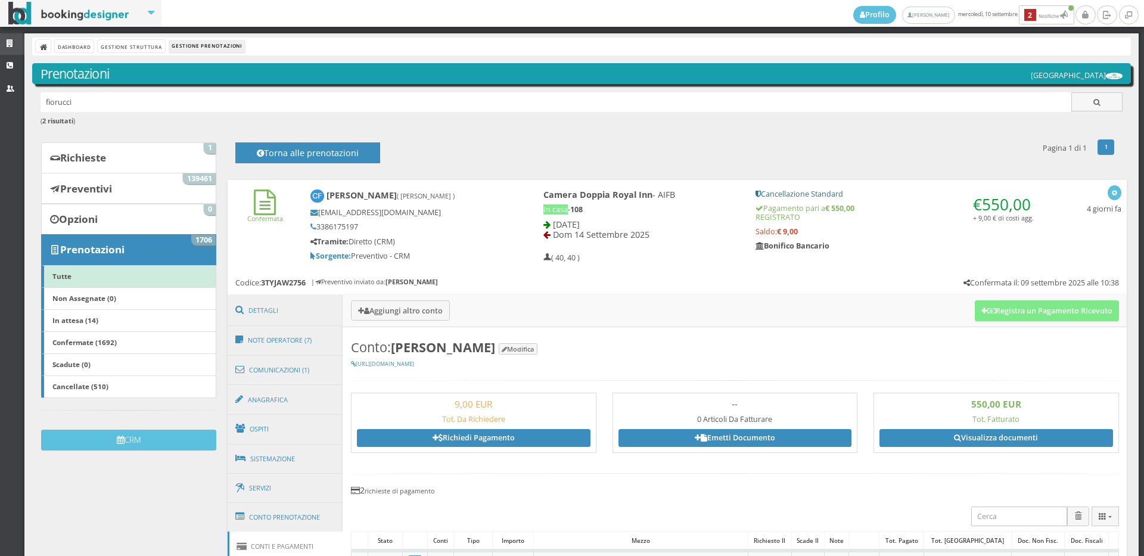
click at [10, 45] on icon at bounding box center [12, 44] width 10 height 8
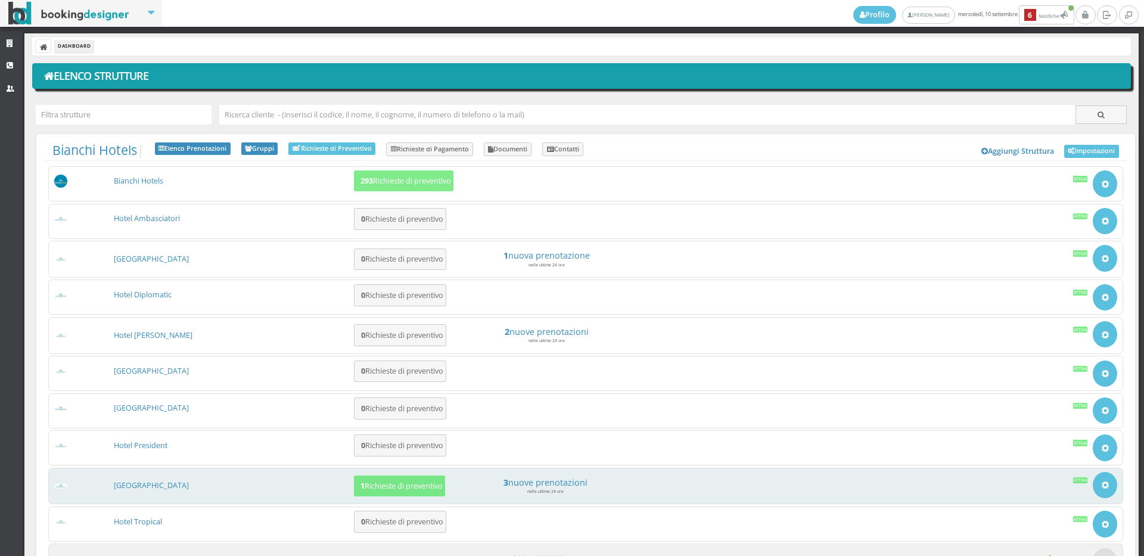
scroll to position [66, 0]
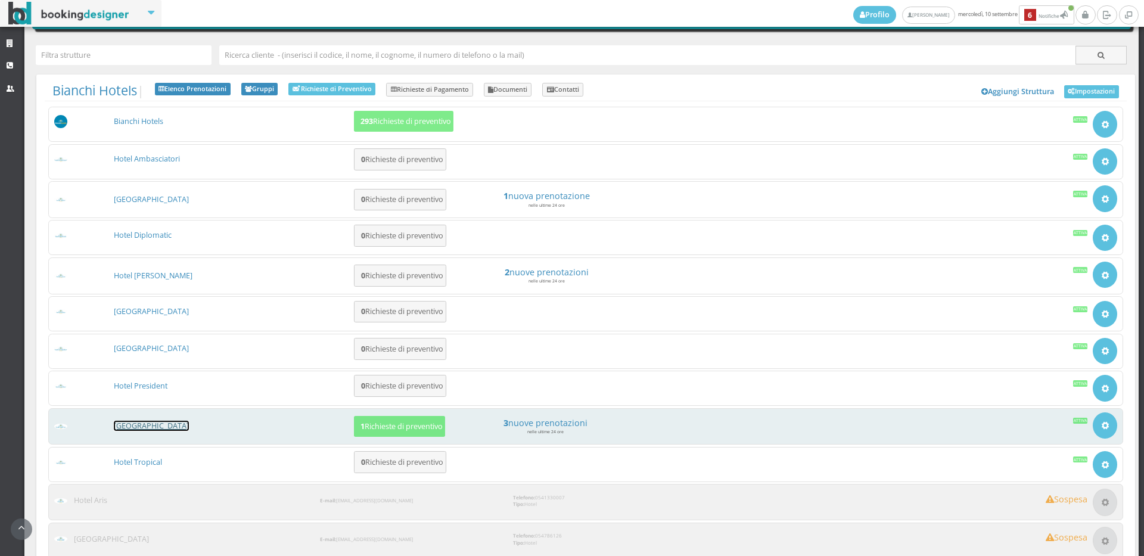
click at [134, 428] on link "[GEOGRAPHIC_DATA]" at bounding box center [151, 426] width 75 height 10
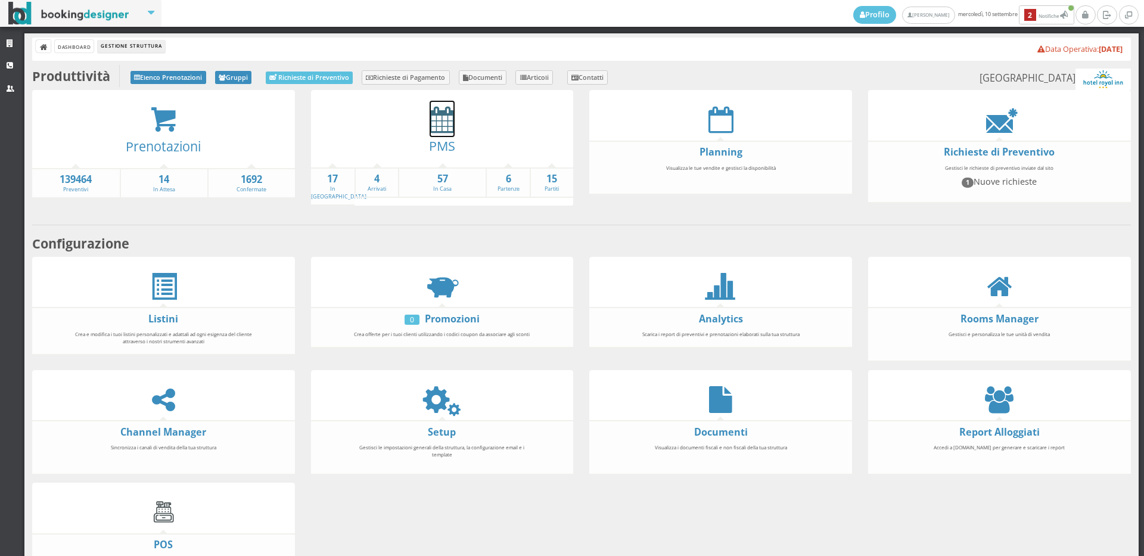
click at [441, 123] on icon at bounding box center [442, 119] width 25 height 27
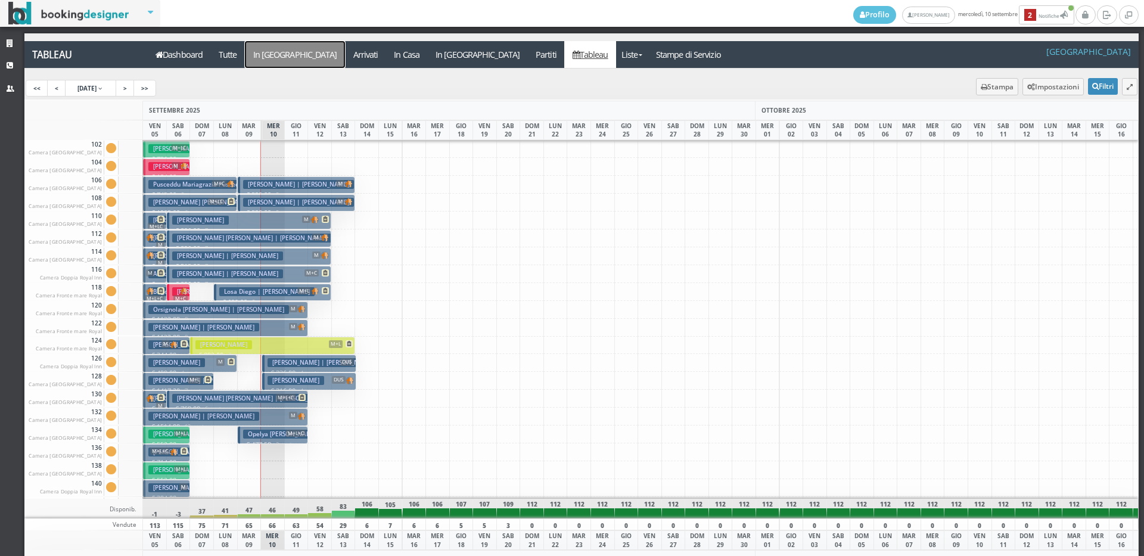
click at [286, 51] on a=pms-arrival-reservations"] "In [GEOGRAPHIC_DATA]" at bounding box center [295, 54] width 100 height 27
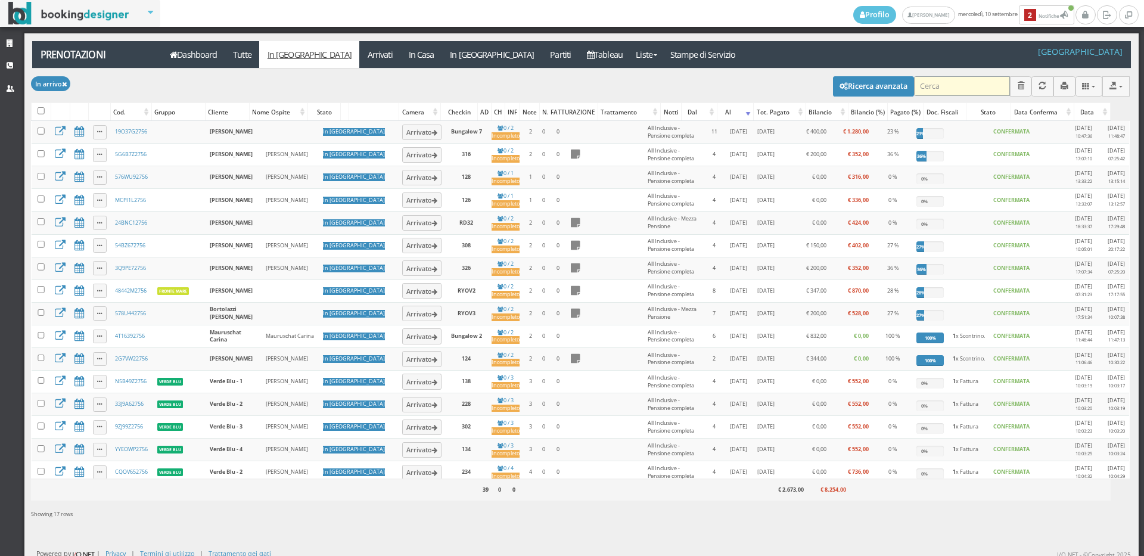
click at [928, 87] on input "search" at bounding box center [962, 86] width 96 height 20
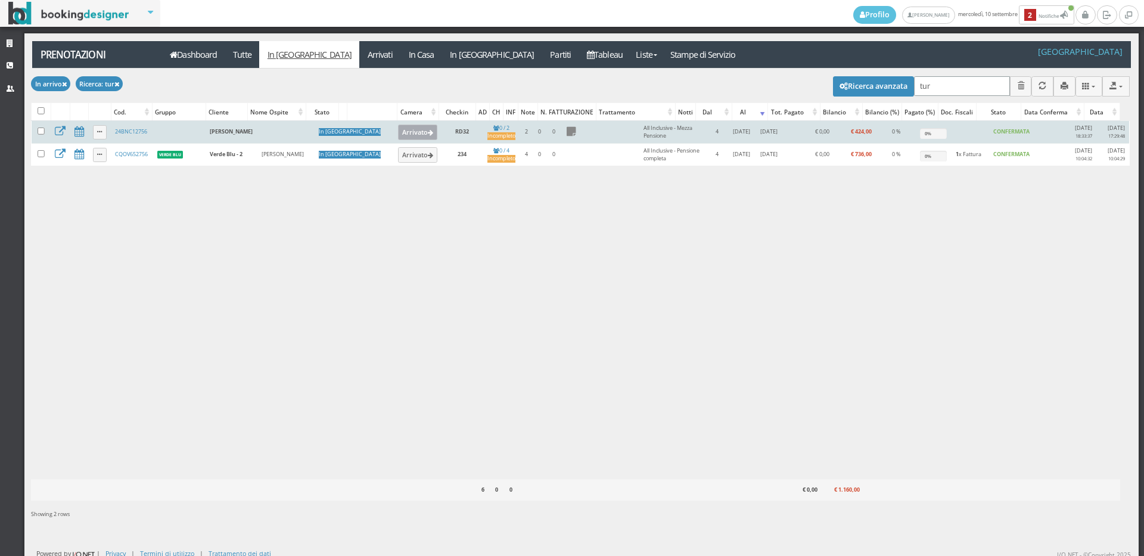
type input "tur"
click at [398, 135] on button "Arrivato" at bounding box center [418, 132] width 40 height 15
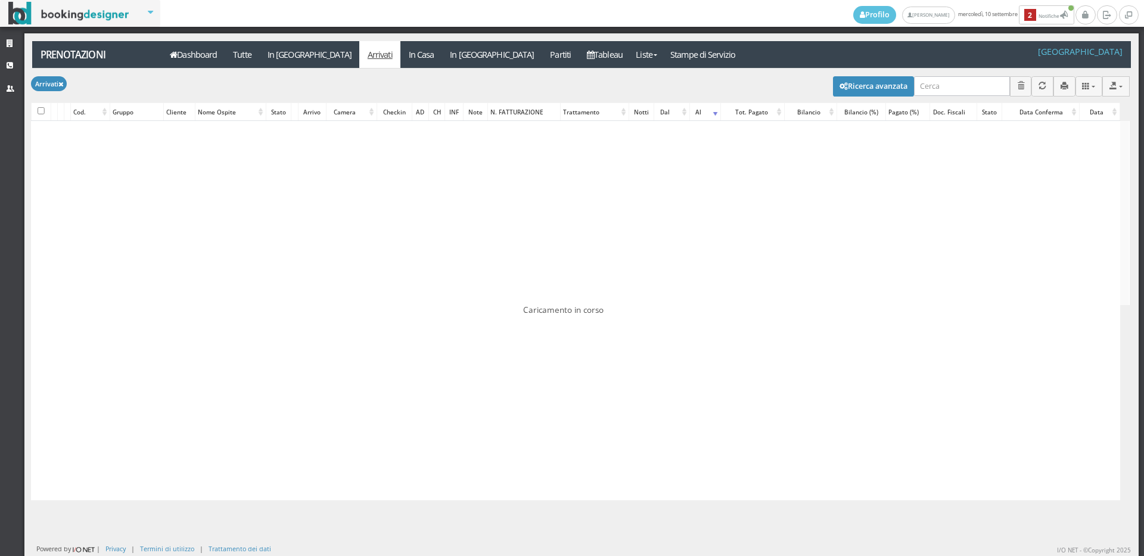
type input "tur"
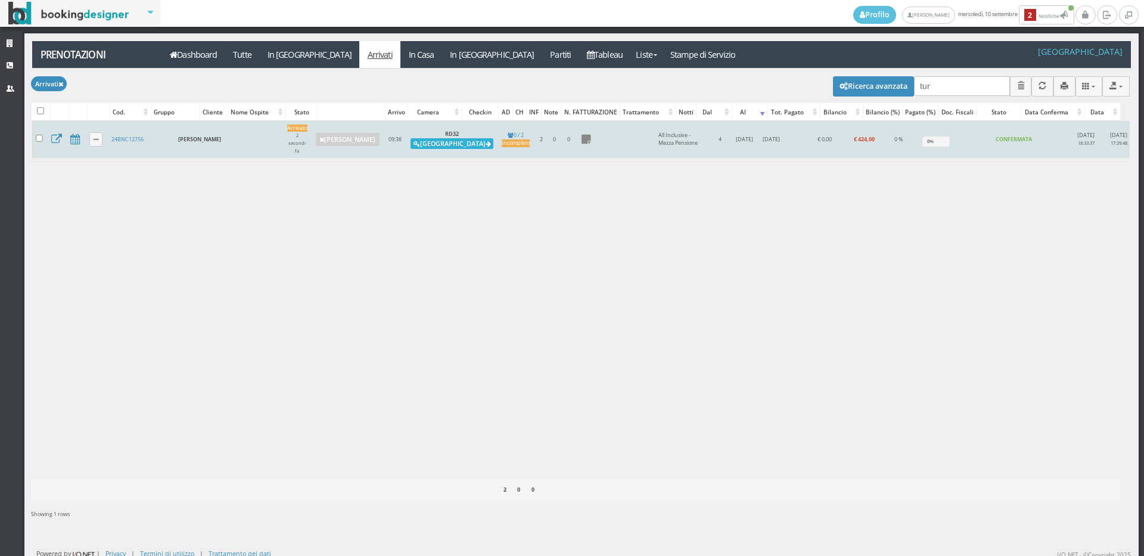
click at [446, 139] on button "Alloggia" at bounding box center [452, 143] width 83 height 11
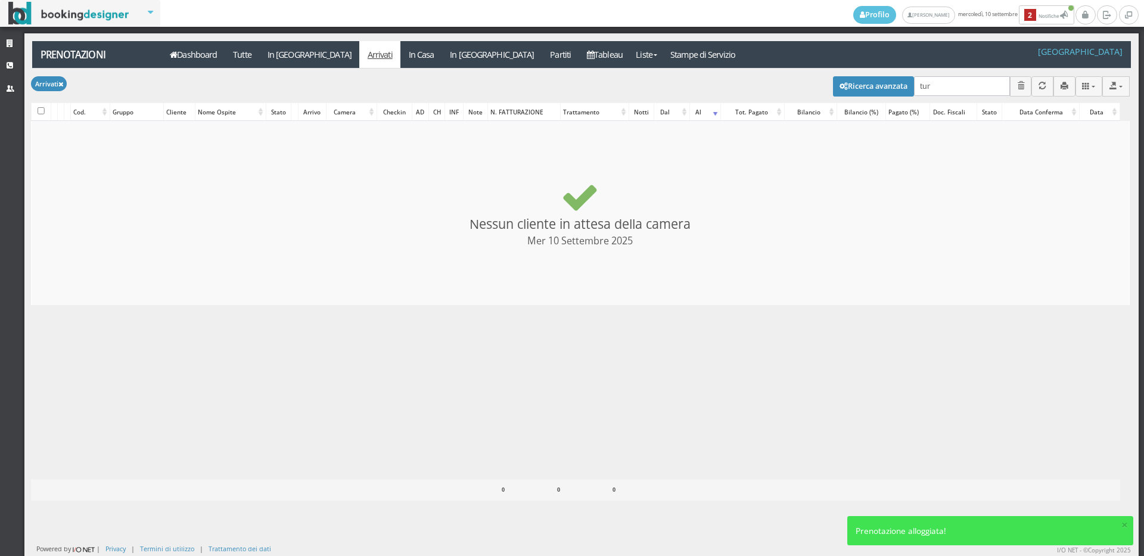
checkbox input "false"
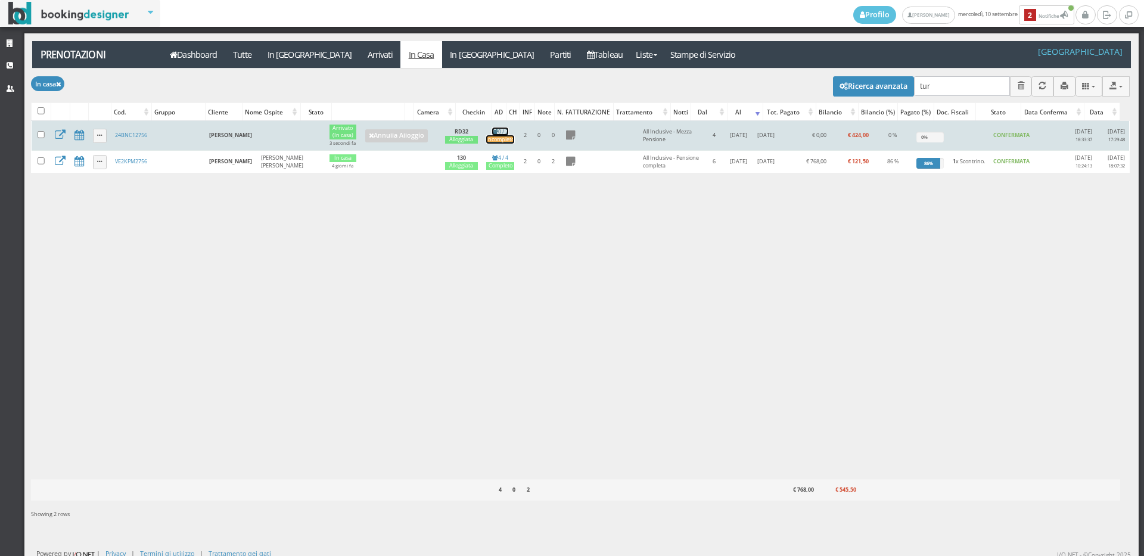
click at [486, 141] on div "Incompleto" at bounding box center [500, 140] width 28 height 8
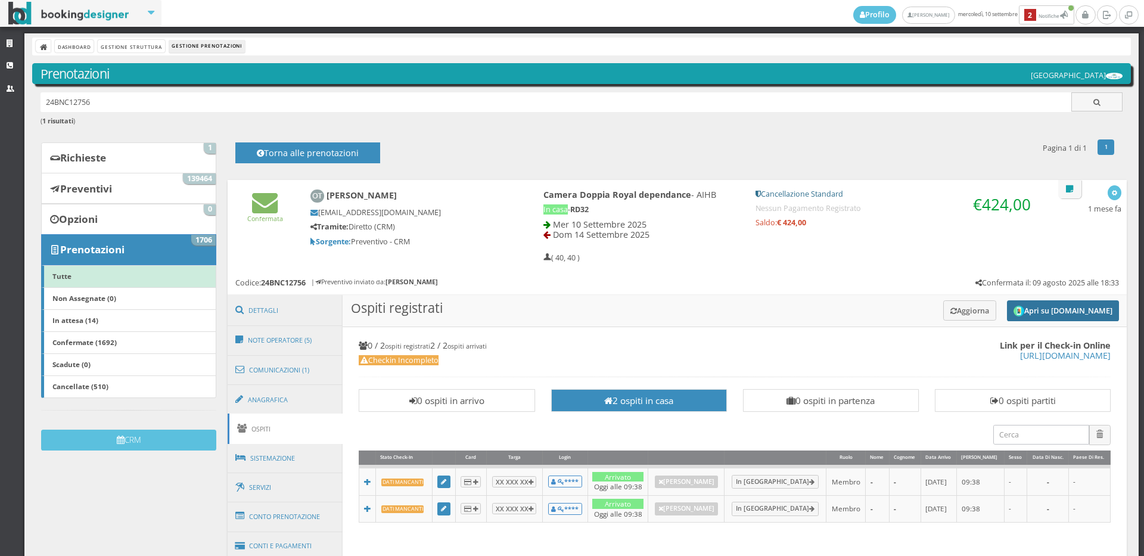
click at [1009, 302] on button "Apri su [DOMAIN_NAME]" at bounding box center [1063, 310] width 112 height 21
